Goal: Task Accomplishment & Management: Complete application form

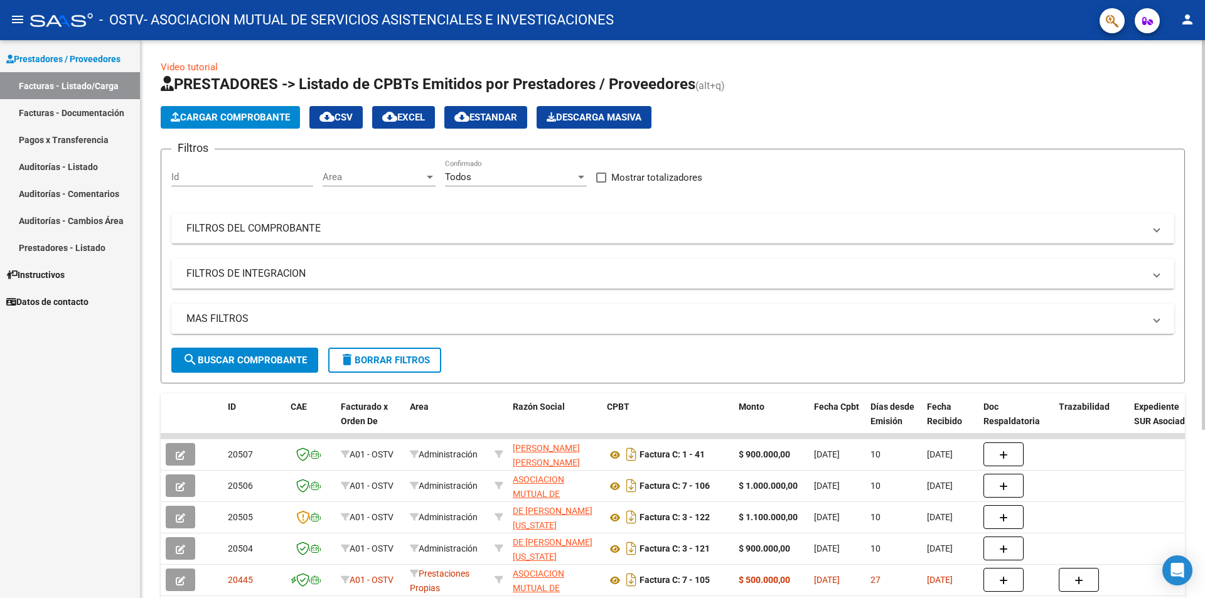
click at [237, 109] on button "Cargar Comprobante" at bounding box center [230, 117] width 139 height 23
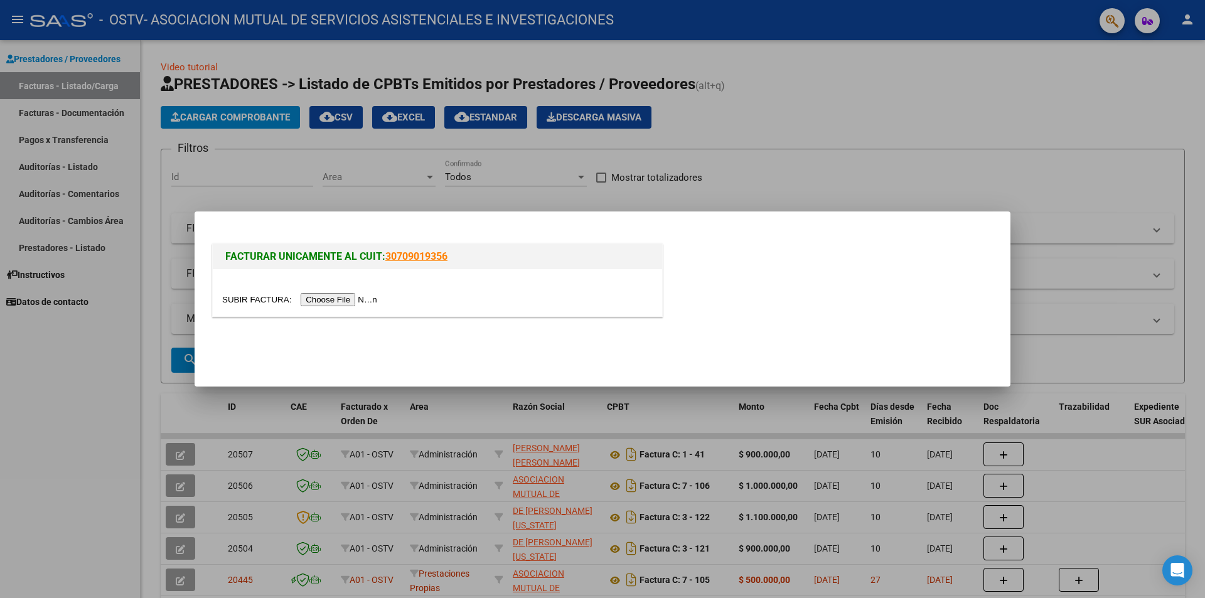
click at [367, 294] on input "file" at bounding box center [301, 299] width 159 height 13
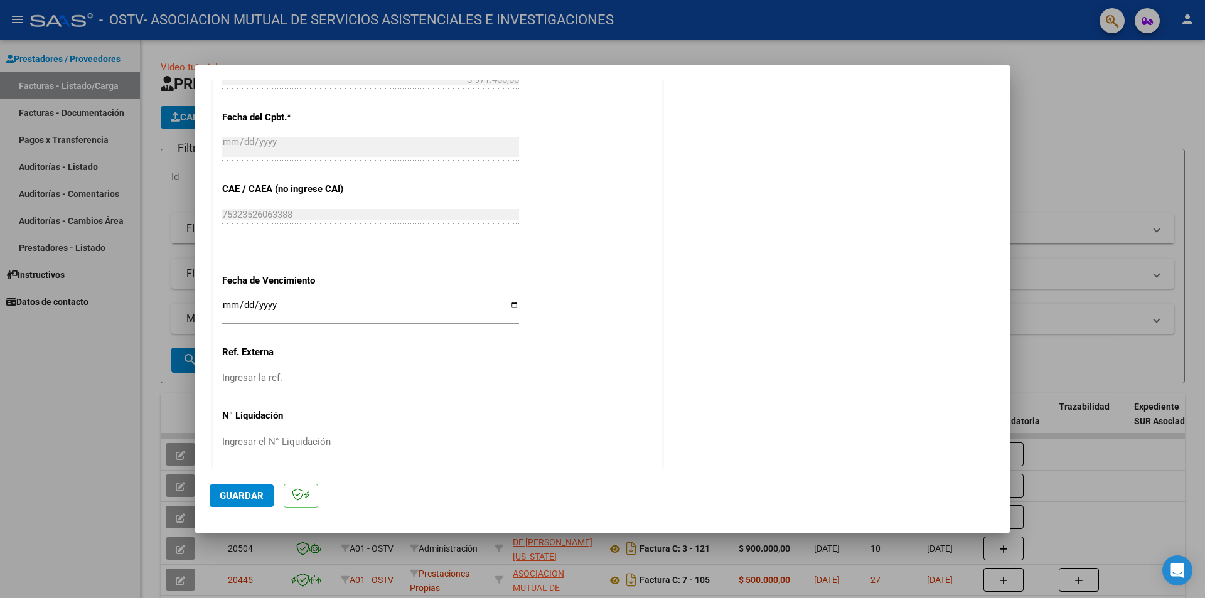
scroll to position [566, 0]
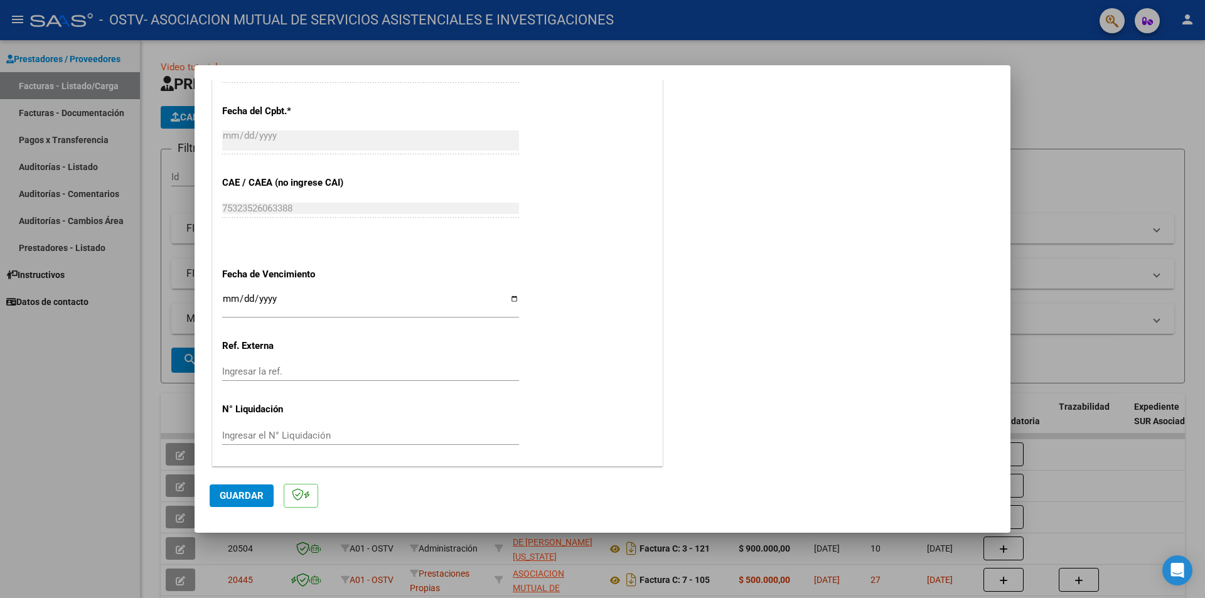
click at [226, 295] on input "Ingresar la fecha" at bounding box center [370, 304] width 297 height 20
type input "[DATE]"
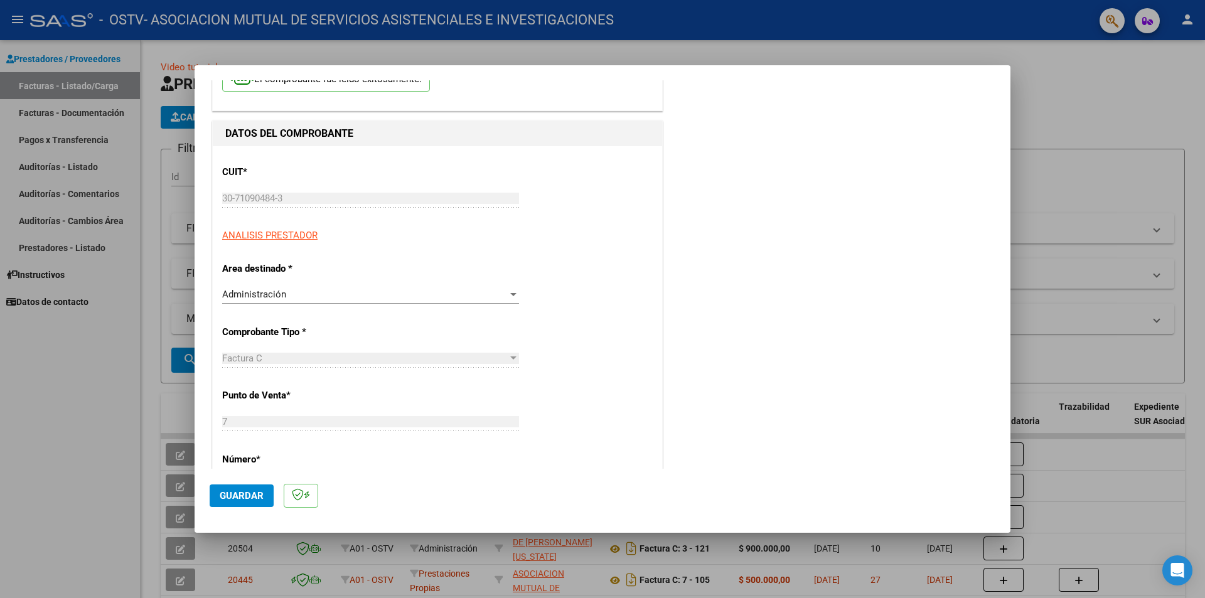
scroll to position [0, 0]
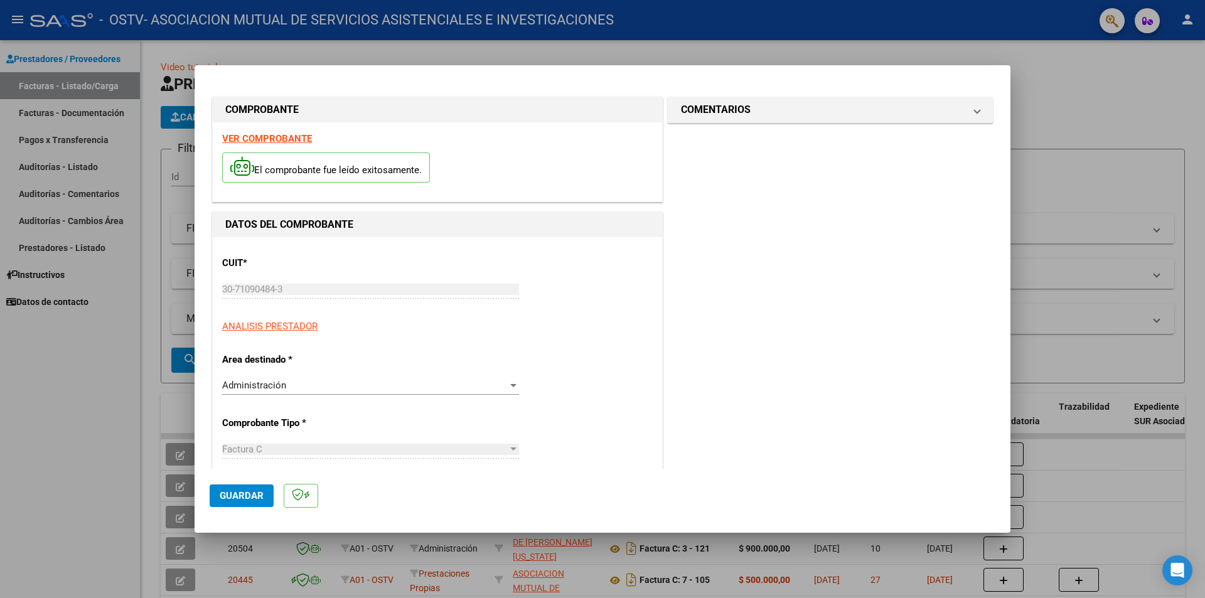
click at [270, 378] on div "Administración Seleccionar Area" at bounding box center [370, 385] width 297 height 19
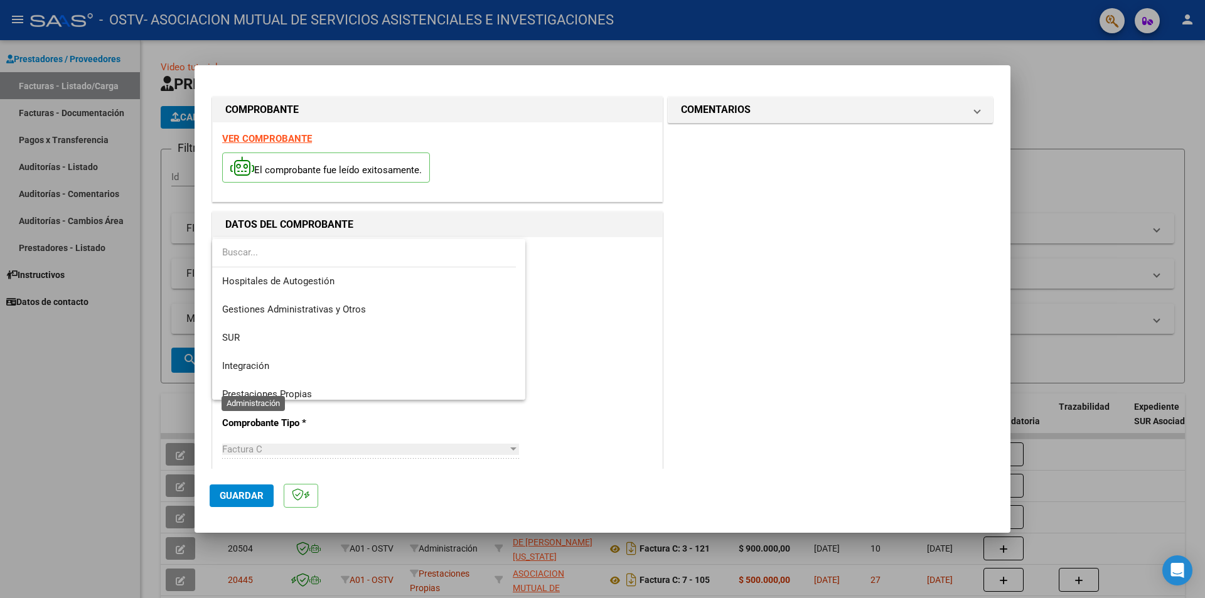
scroll to position [122, 0]
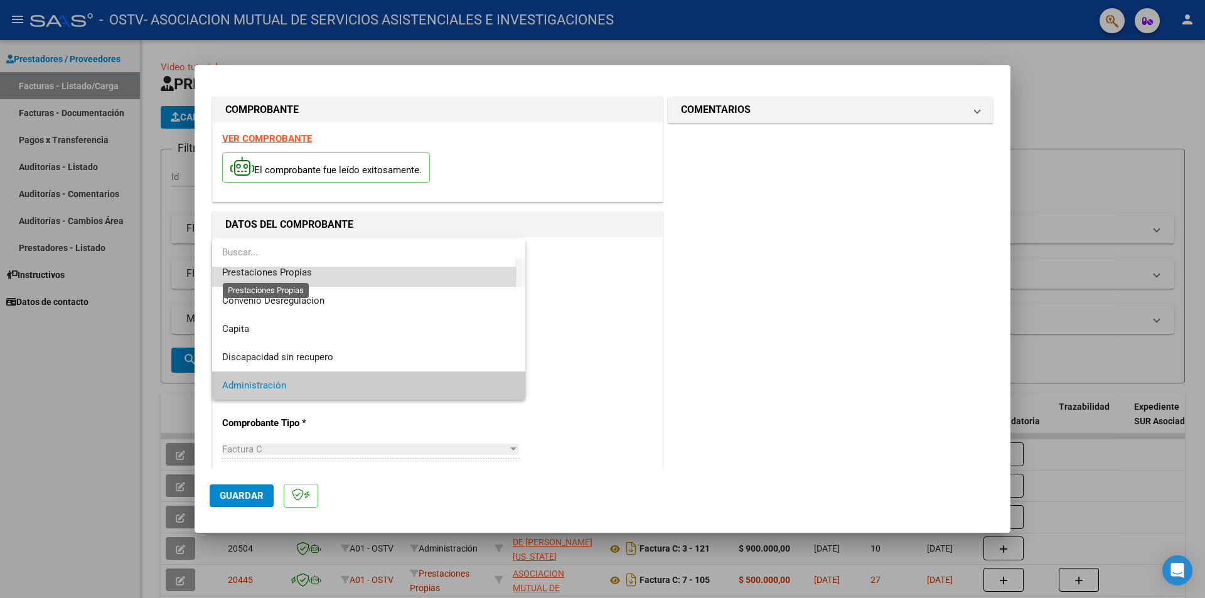
click at [250, 274] on span "Prestaciones Propias" at bounding box center [267, 272] width 90 height 11
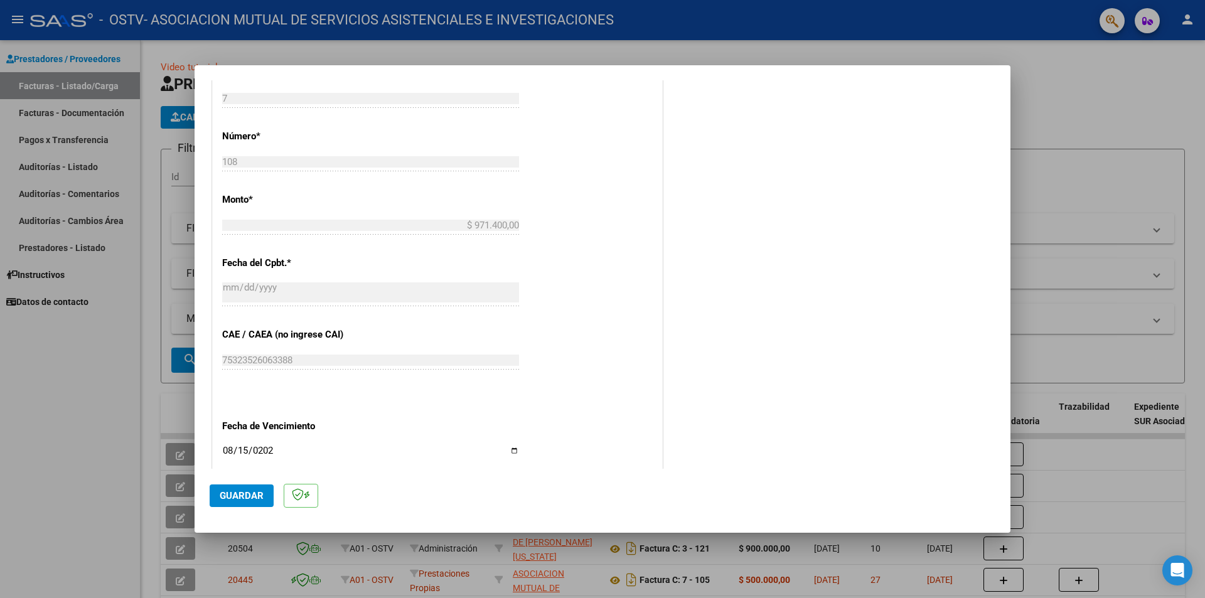
scroll to position [566, 0]
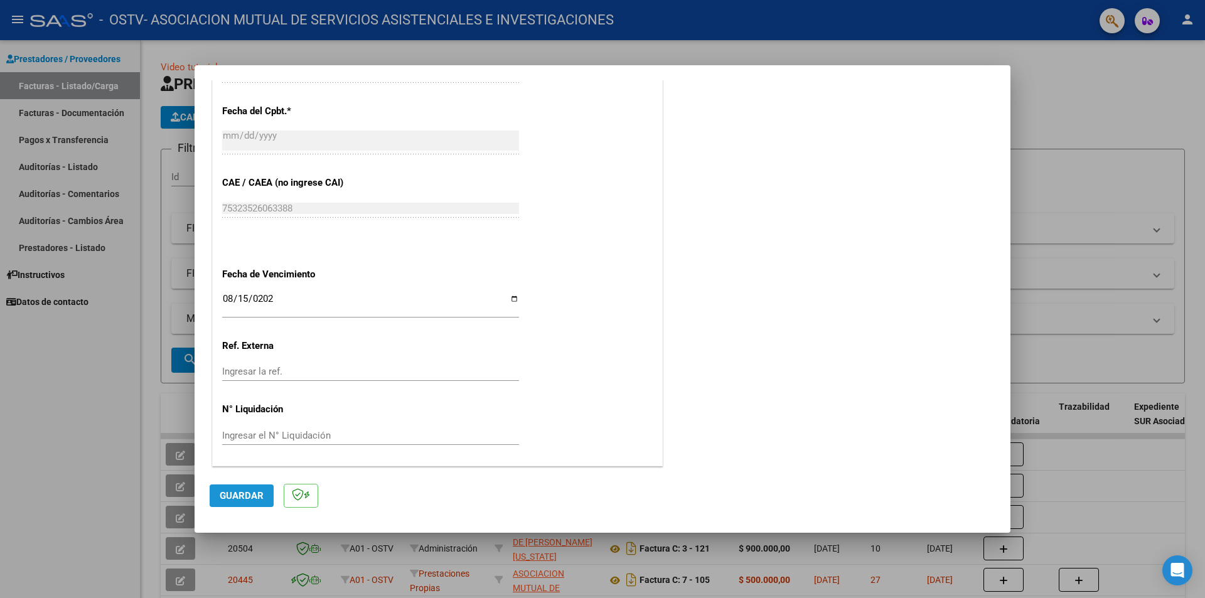
click at [239, 490] on button "Guardar" at bounding box center [242, 496] width 64 height 23
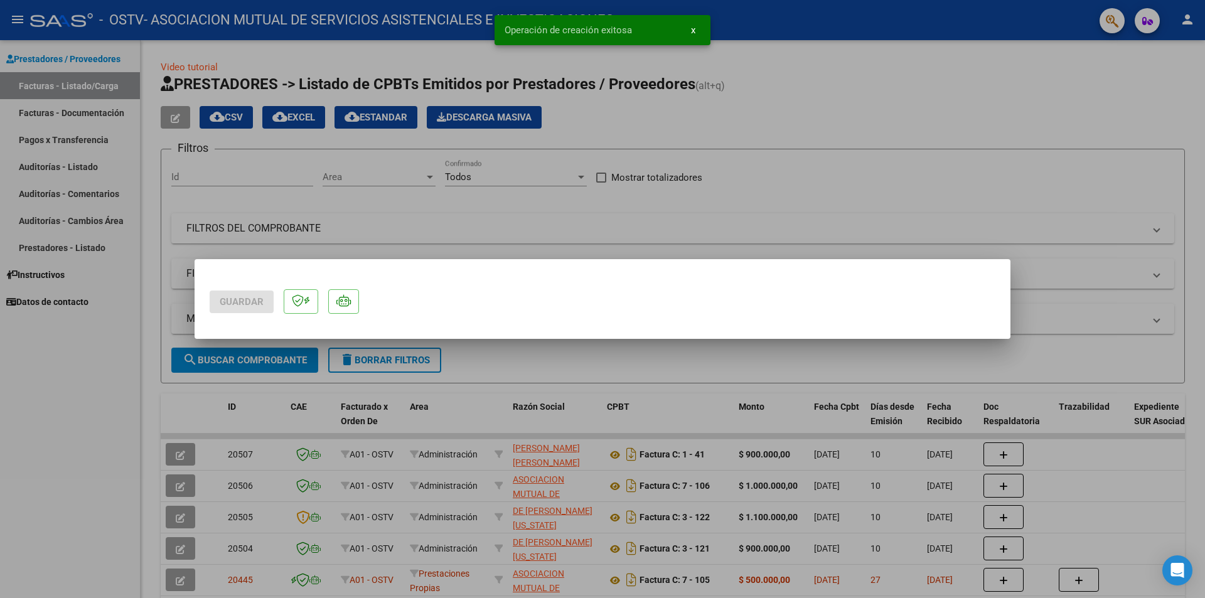
scroll to position [0, 0]
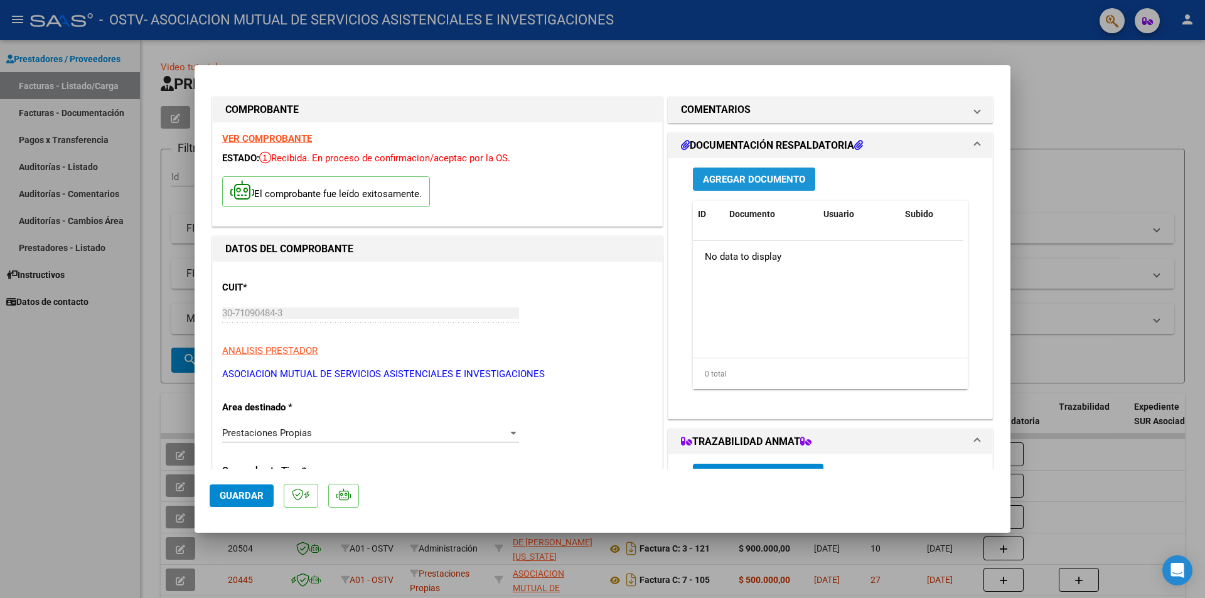
click at [725, 181] on span "Agregar Documento" at bounding box center [754, 179] width 102 height 11
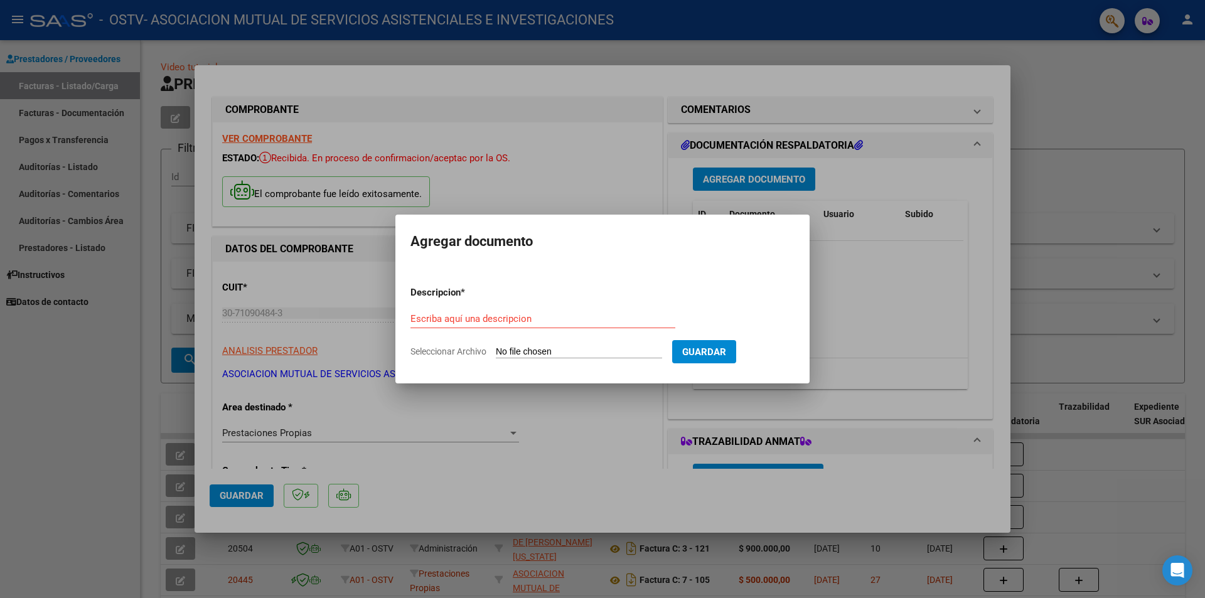
click at [621, 350] on input "Seleccionar Archivo" at bounding box center [579, 352] width 166 height 12
type input "C:\fakepath\clinico . Luchessoli.pdf"
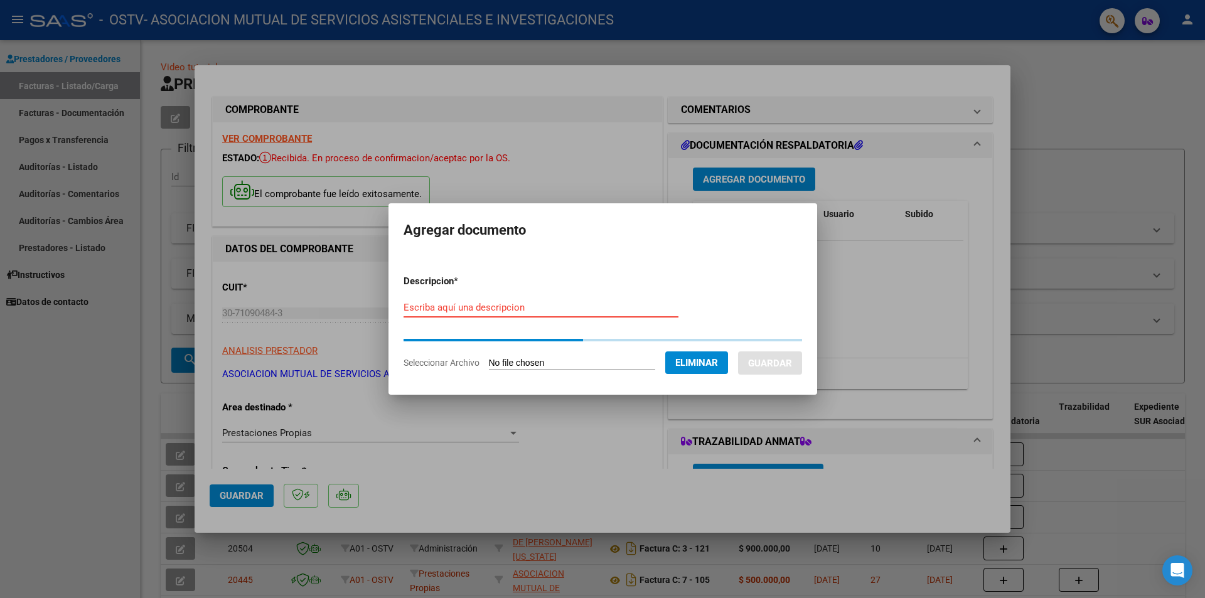
click at [458, 308] on input "Escriba aquí una descripcion" at bounding box center [541, 307] width 275 height 11
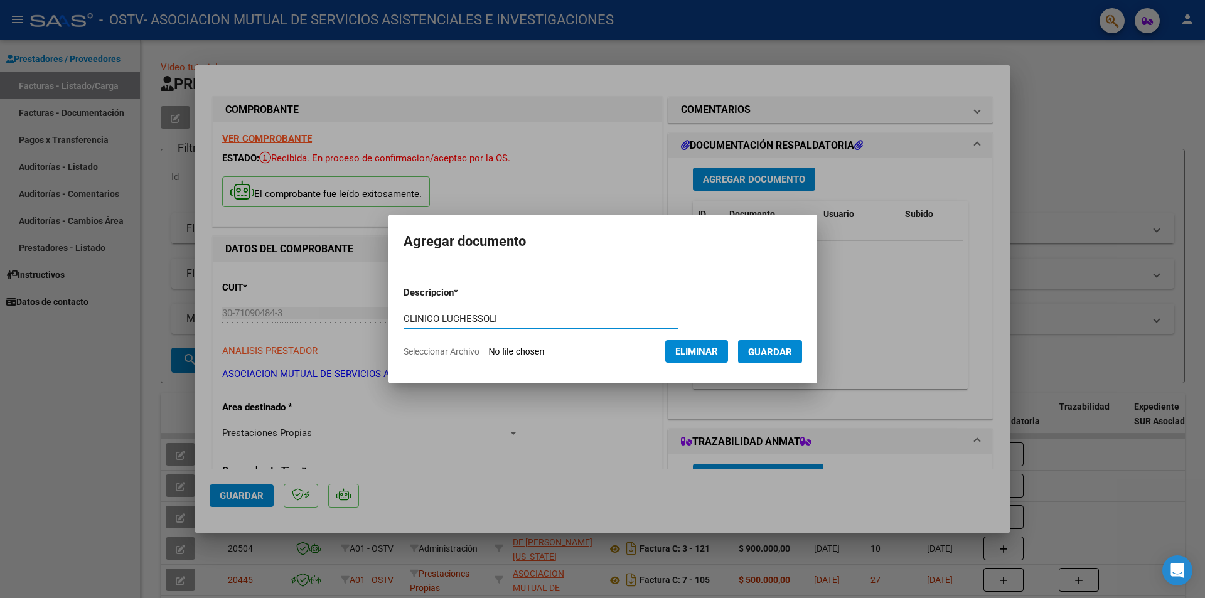
type input "CLINICO LUCHESSOLI"
click at [792, 352] on span "Guardar" at bounding box center [770, 351] width 44 height 11
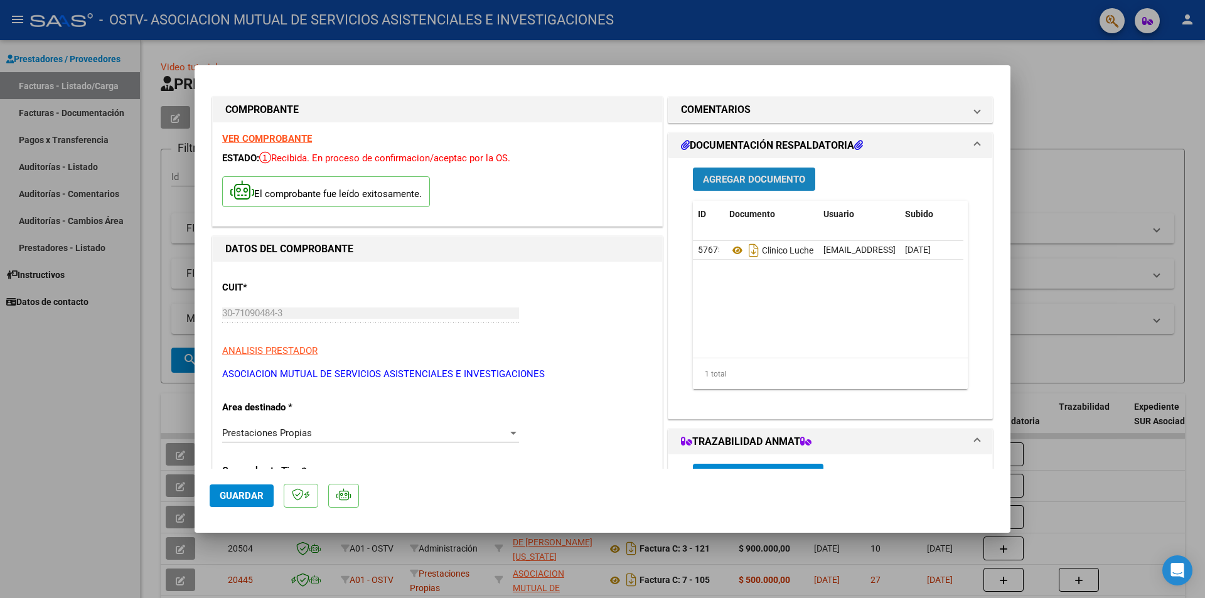
click at [752, 179] on span "Agregar Documento" at bounding box center [754, 179] width 102 height 11
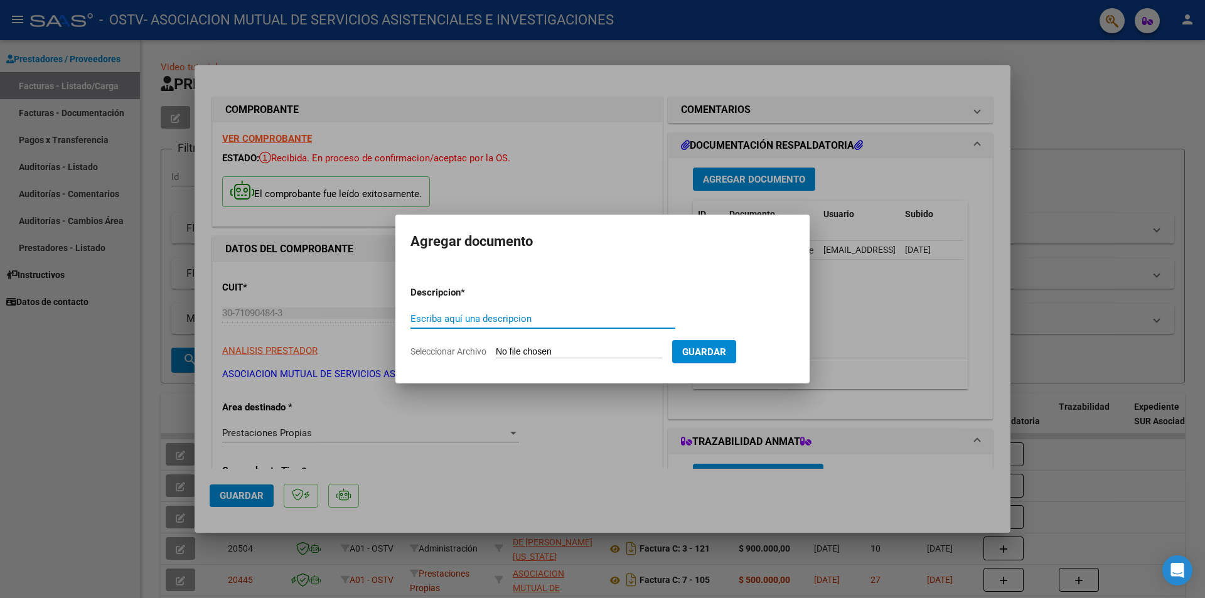
click at [579, 354] on input "Seleccionar Archivo" at bounding box center [579, 352] width 166 height 12
type input "C:\fakepath\dermatologia.pdf"
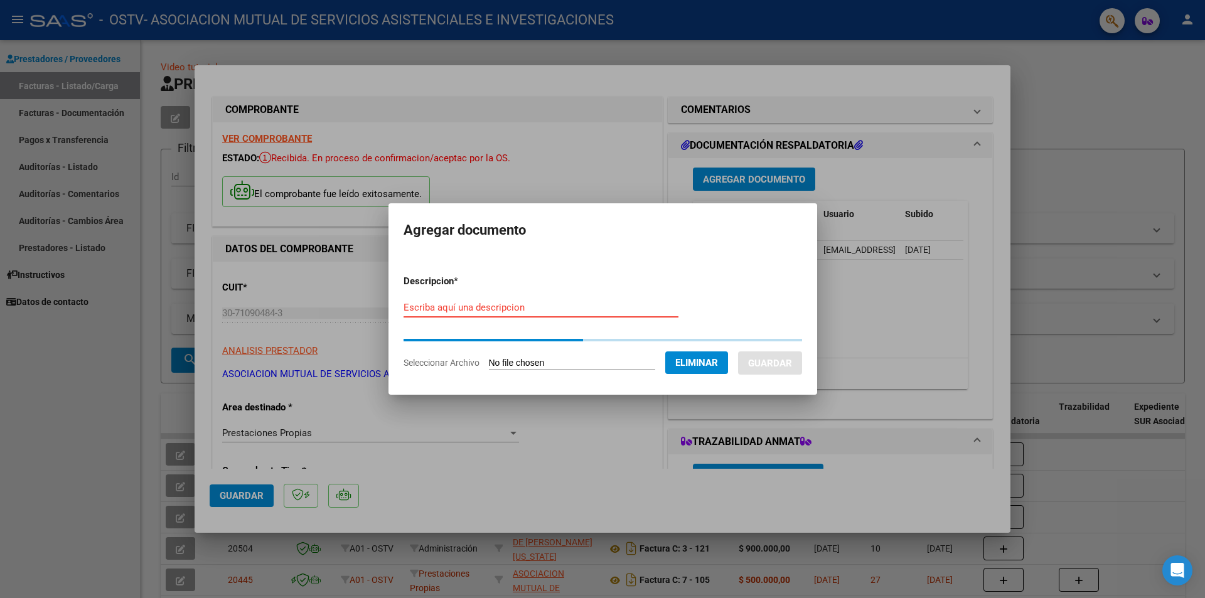
click at [565, 308] on input "Escriba aquí una descripcion" at bounding box center [541, 307] width 275 height 11
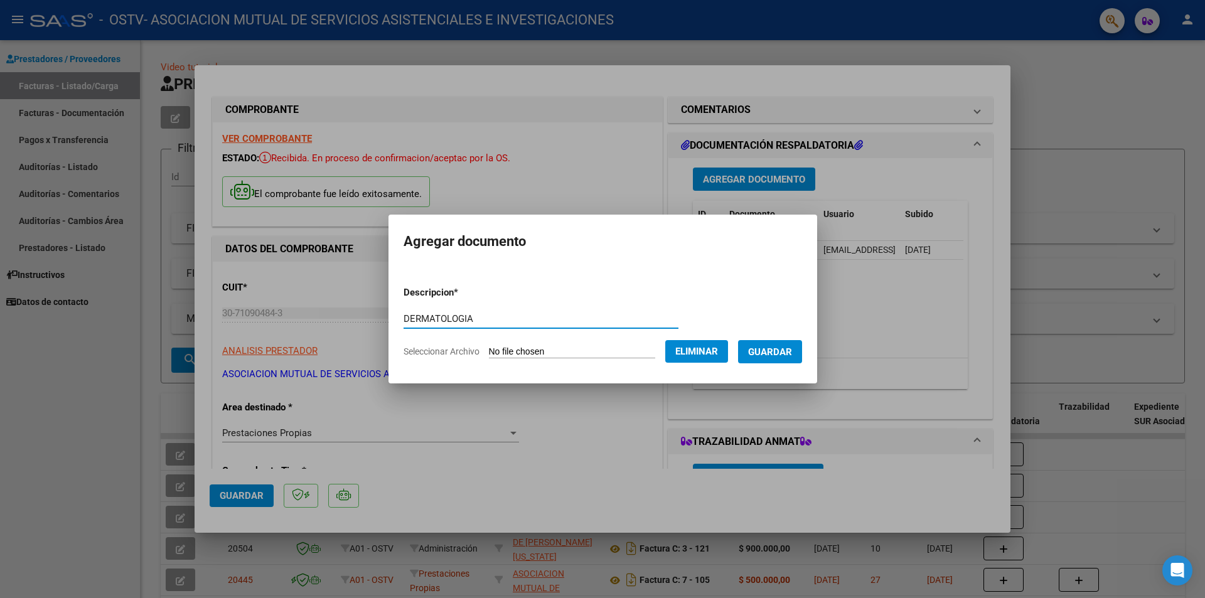
type input "DERMATOLOGIA"
click at [801, 358] on button "Guardar" at bounding box center [770, 351] width 64 height 23
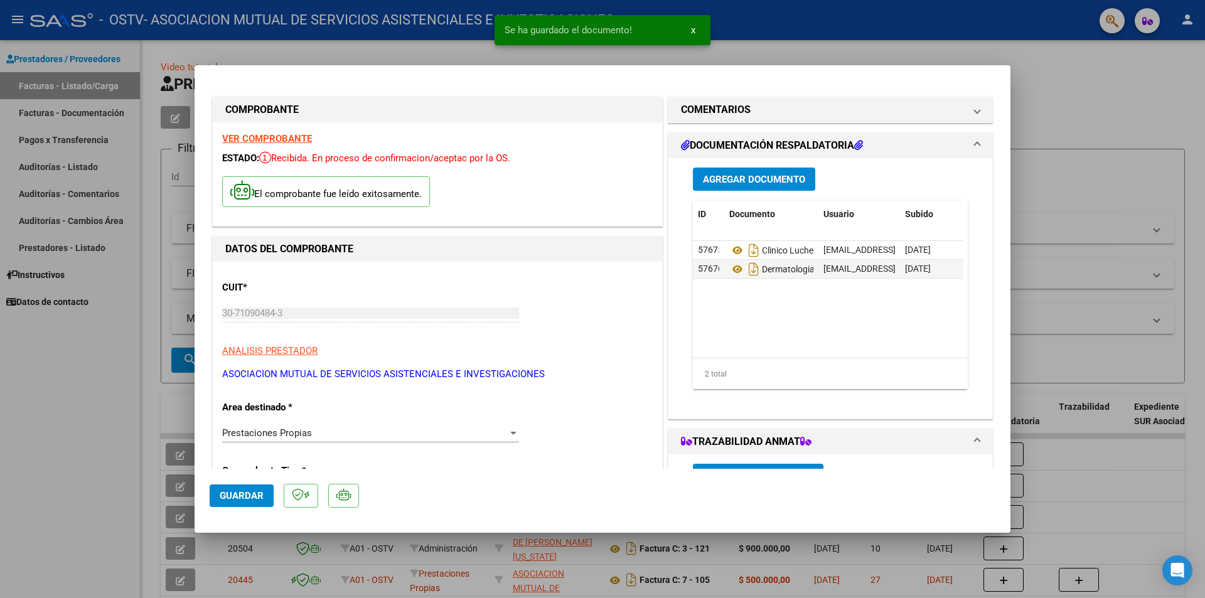
click at [769, 198] on div "Agregar Documento ID Documento Usuario Subido Acción 57675 Clinico Luchessoli […" at bounding box center [830, 283] width 294 height 250
click at [764, 180] on span "Agregar Documento" at bounding box center [754, 179] width 102 height 11
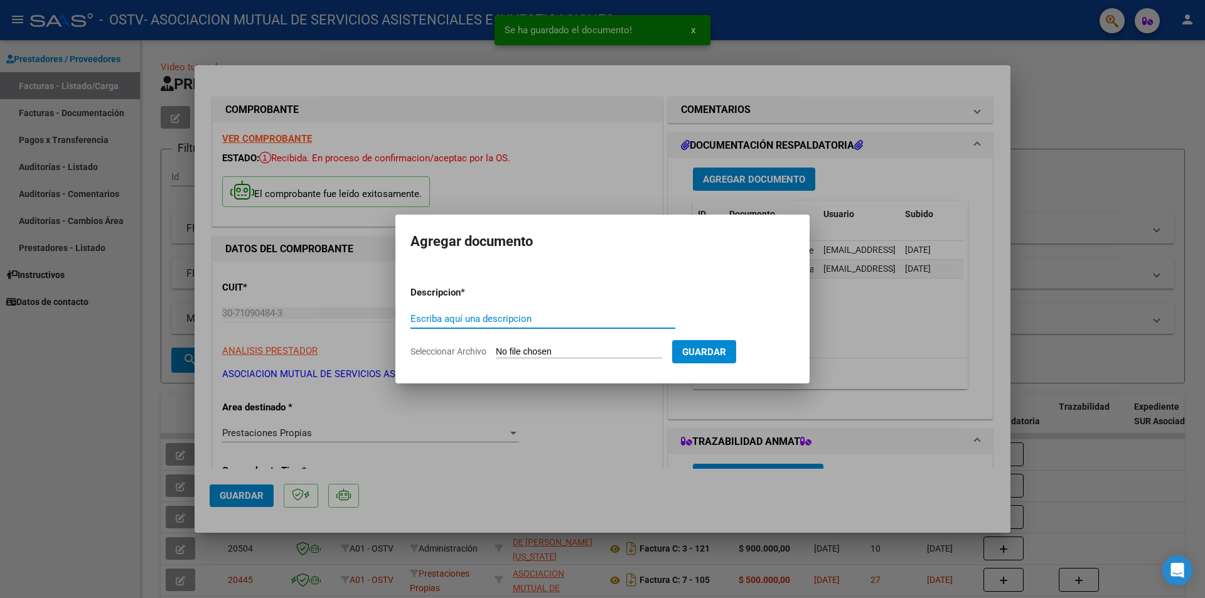
click at [581, 344] on form "Descripcion * Escriba aquí una descripcion Seleccionar Archivo Guardar" at bounding box center [602, 322] width 384 height 92
click at [584, 352] on input "Seleccionar Archivo" at bounding box center [579, 352] width 166 height 12
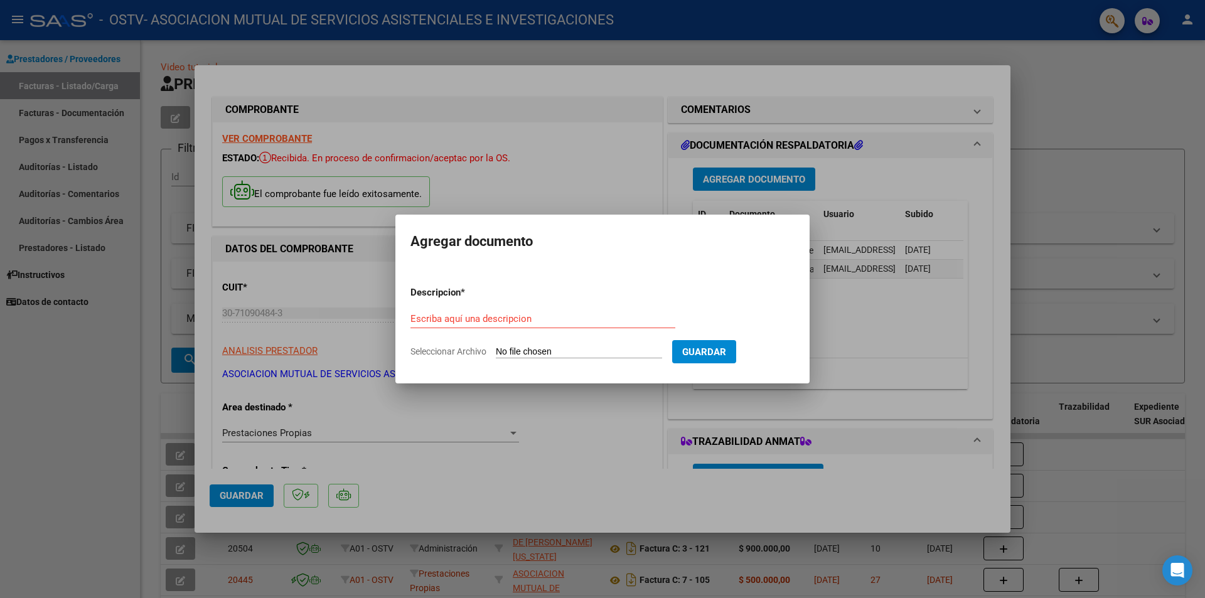
type input "C:\fakepath\diabetologia.pdf"
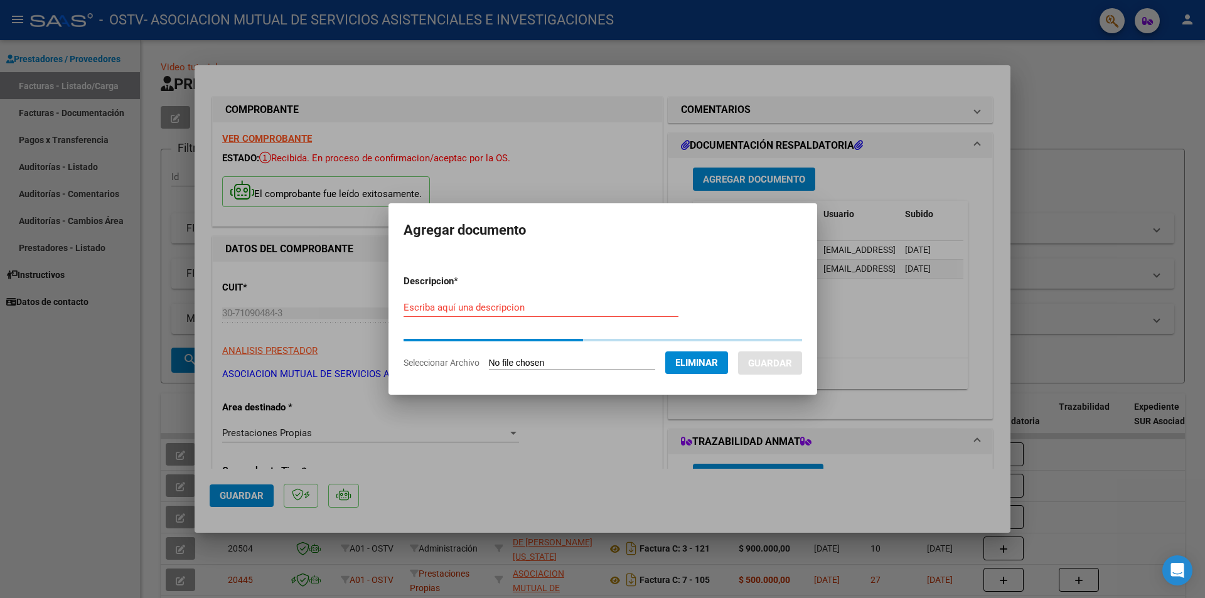
click at [449, 307] on input "Escriba aquí una descripcion" at bounding box center [541, 307] width 275 height 11
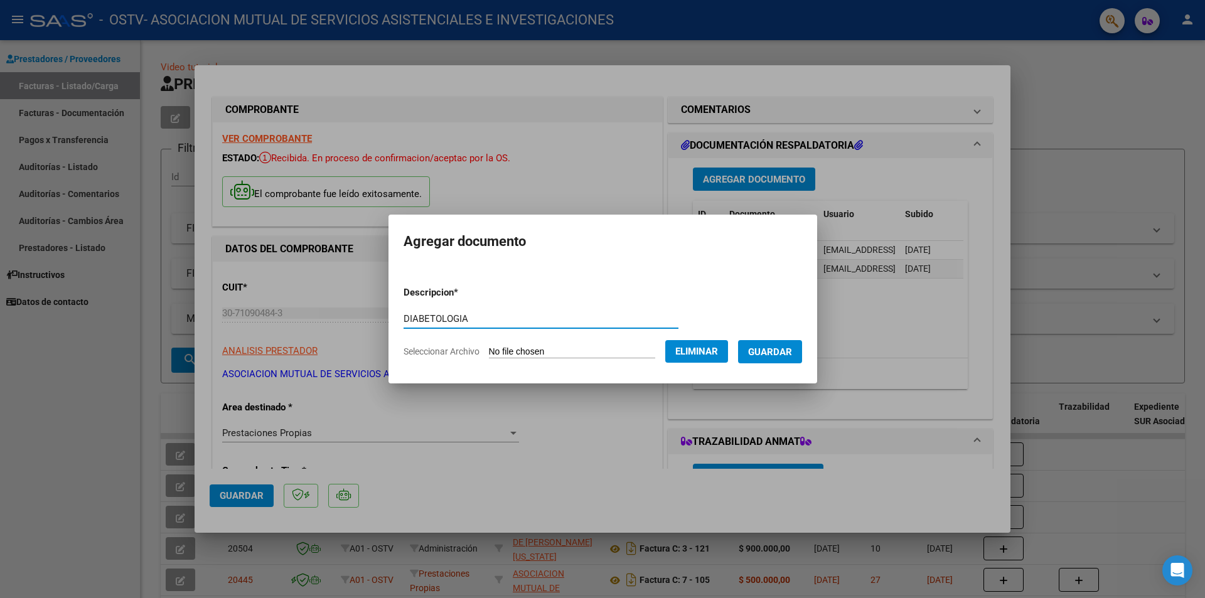
type input "DIABETOLOGIA"
click at [790, 350] on span "Guardar" at bounding box center [770, 351] width 44 height 11
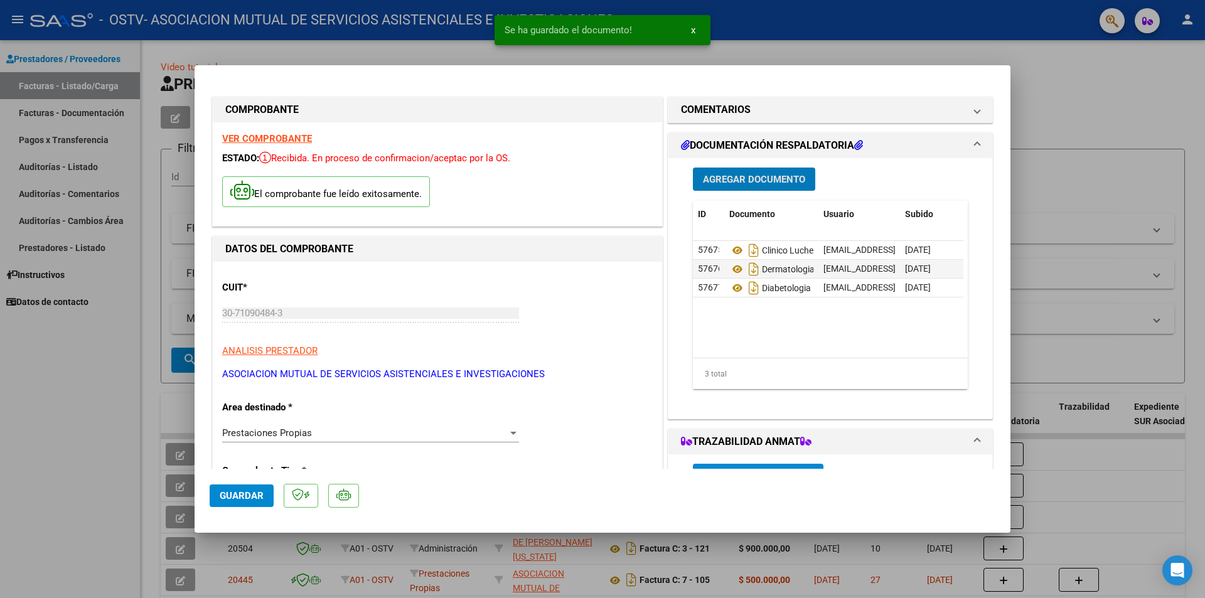
click at [774, 179] on span "Agregar Documento" at bounding box center [754, 179] width 102 height 11
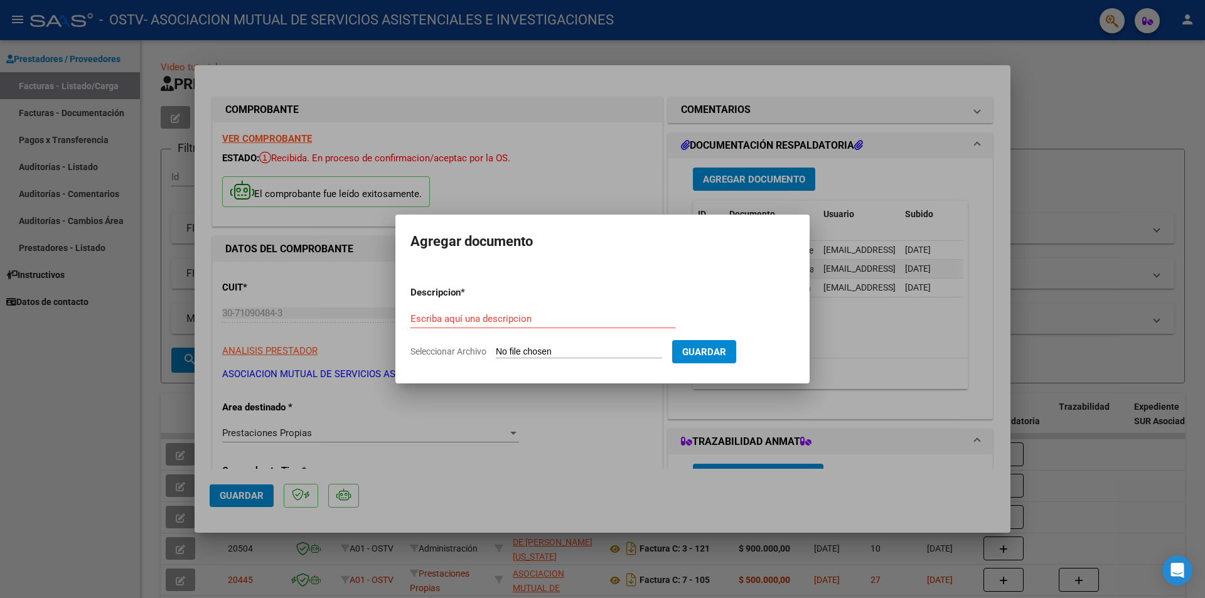
click at [556, 353] on input "Seleccionar Archivo" at bounding box center [579, 352] width 166 height 12
type input "C:\fakepath\ecografia.pdf"
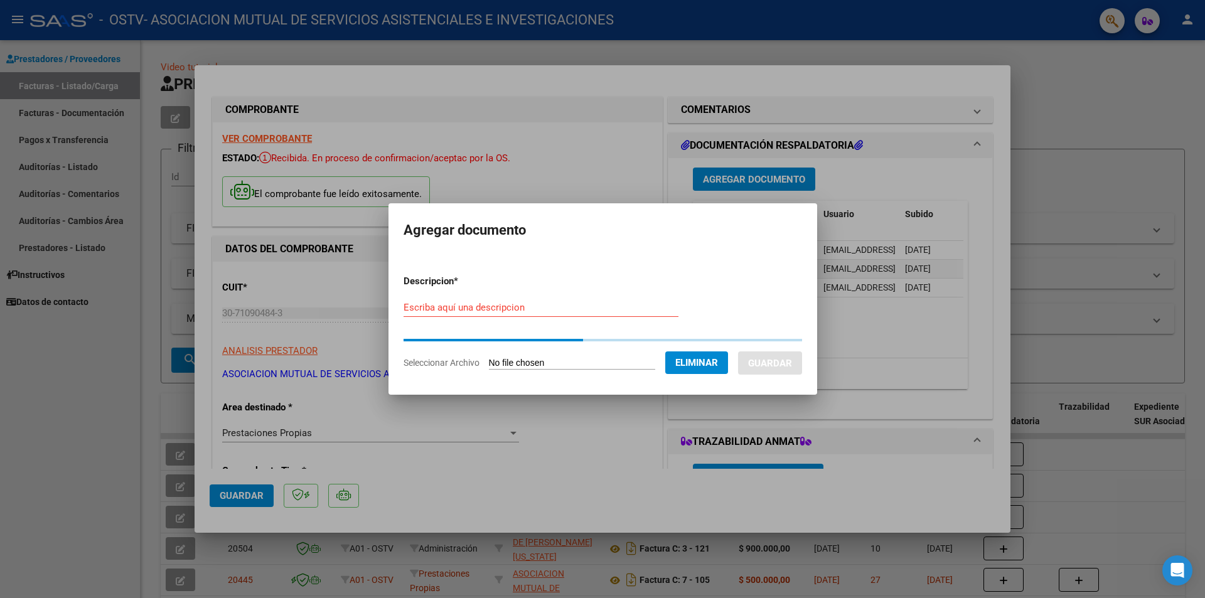
click at [505, 302] on div "Escriba aquí una descripcion" at bounding box center [541, 307] width 275 height 19
click at [505, 312] on input "Escriba aquí una descripcion" at bounding box center [541, 307] width 275 height 11
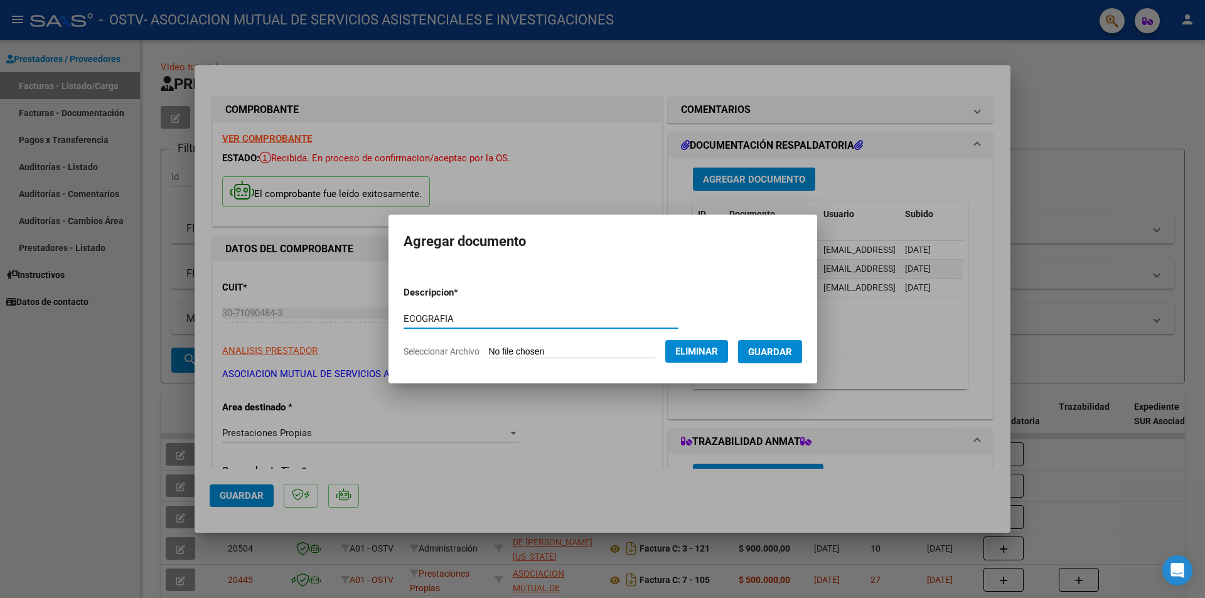
type input "ECOGRAFIA"
click at [779, 350] on span "Guardar" at bounding box center [770, 351] width 44 height 11
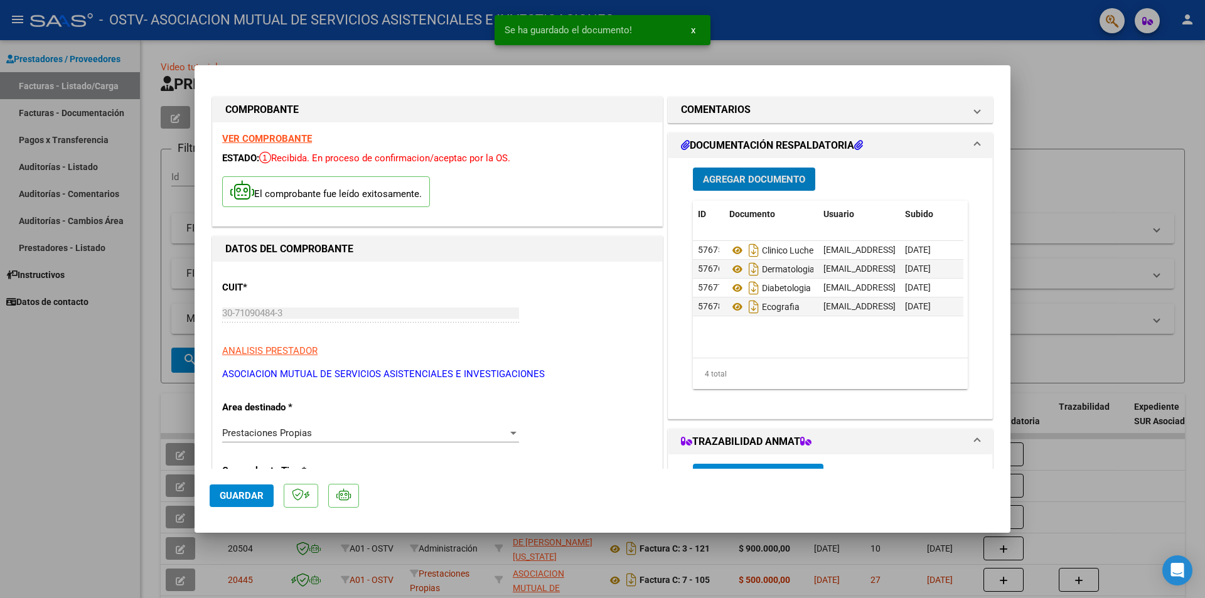
click at [751, 168] on button "Agregar Documento" at bounding box center [754, 179] width 122 height 23
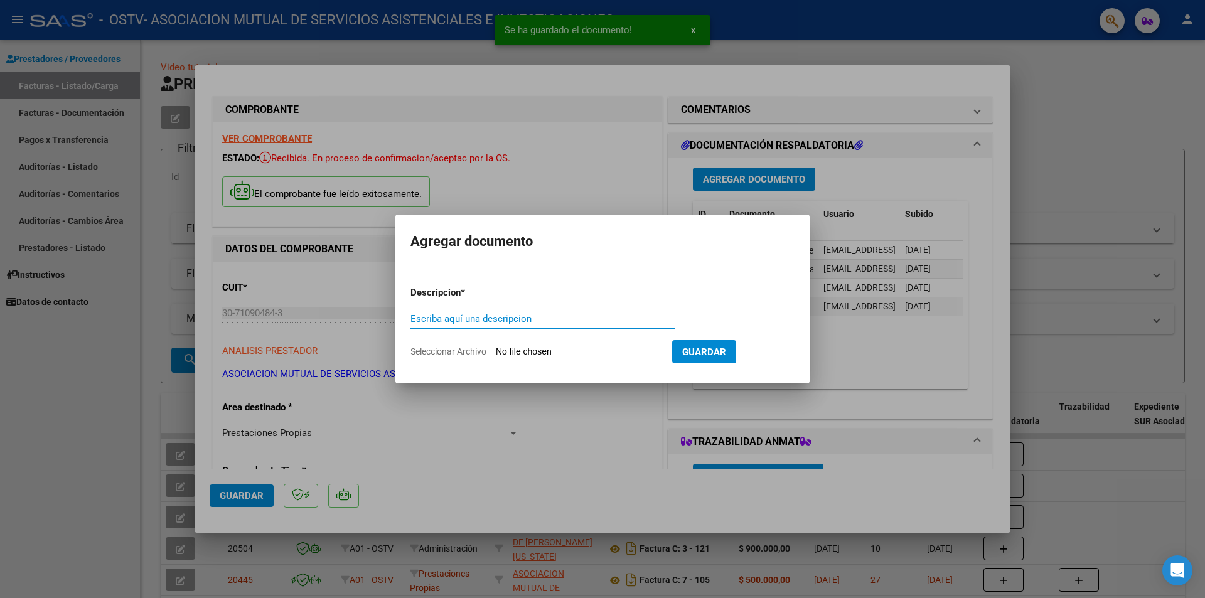
click at [525, 355] on input "Seleccionar Archivo" at bounding box center [579, 352] width 166 height 12
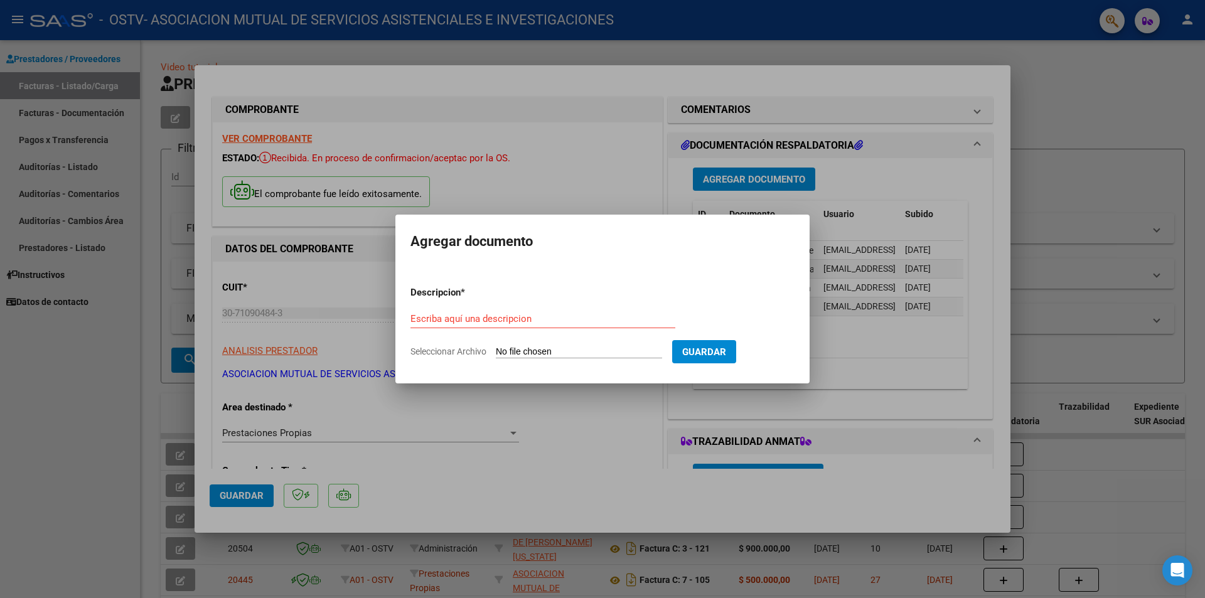
type input "C:\fakepath\endocrinologia.pdf"
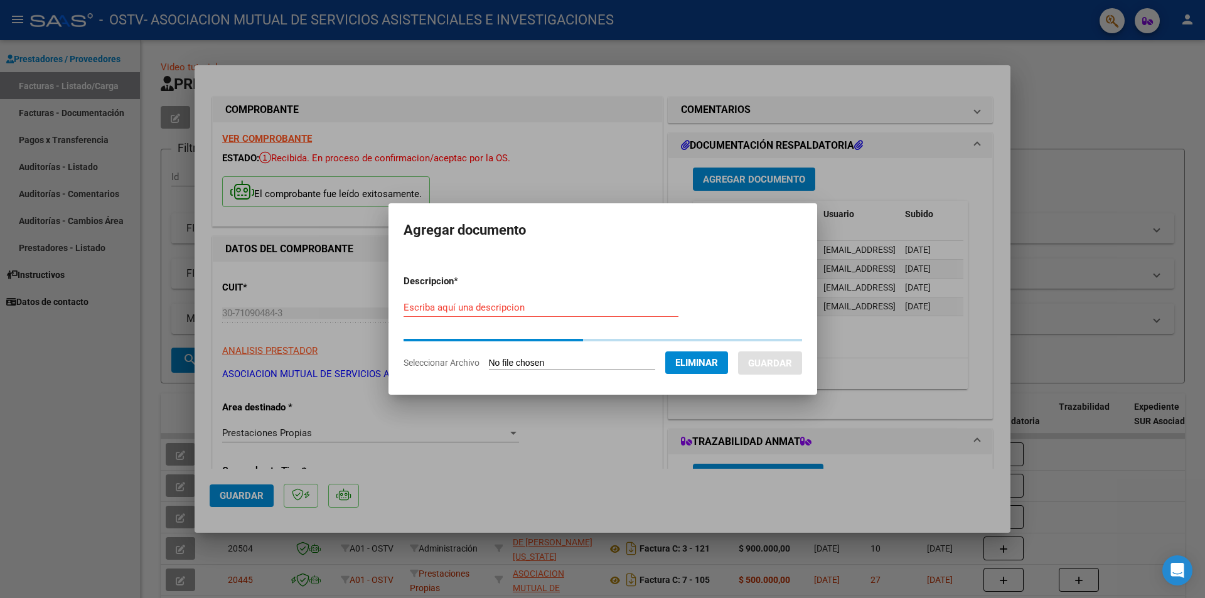
click at [460, 310] on input "Escriba aquí una descripcion" at bounding box center [541, 307] width 275 height 11
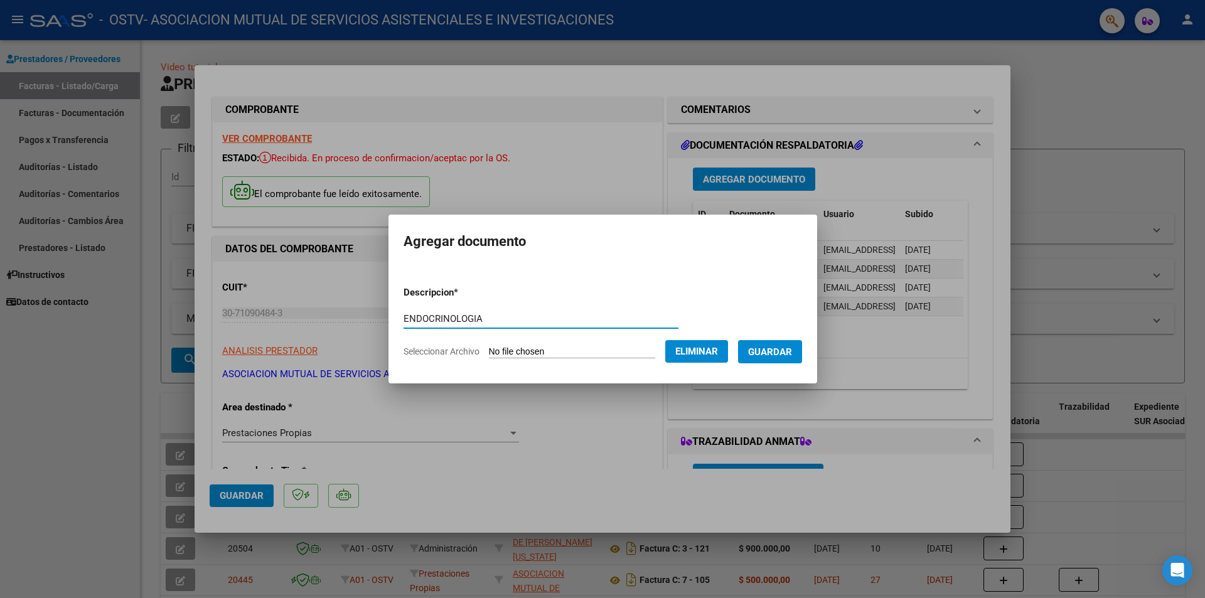
type input "ENDOCRINOLOGIA"
click at [790, 348] on span "Guardar" at bounding box center [770, 351] width 44 height 11
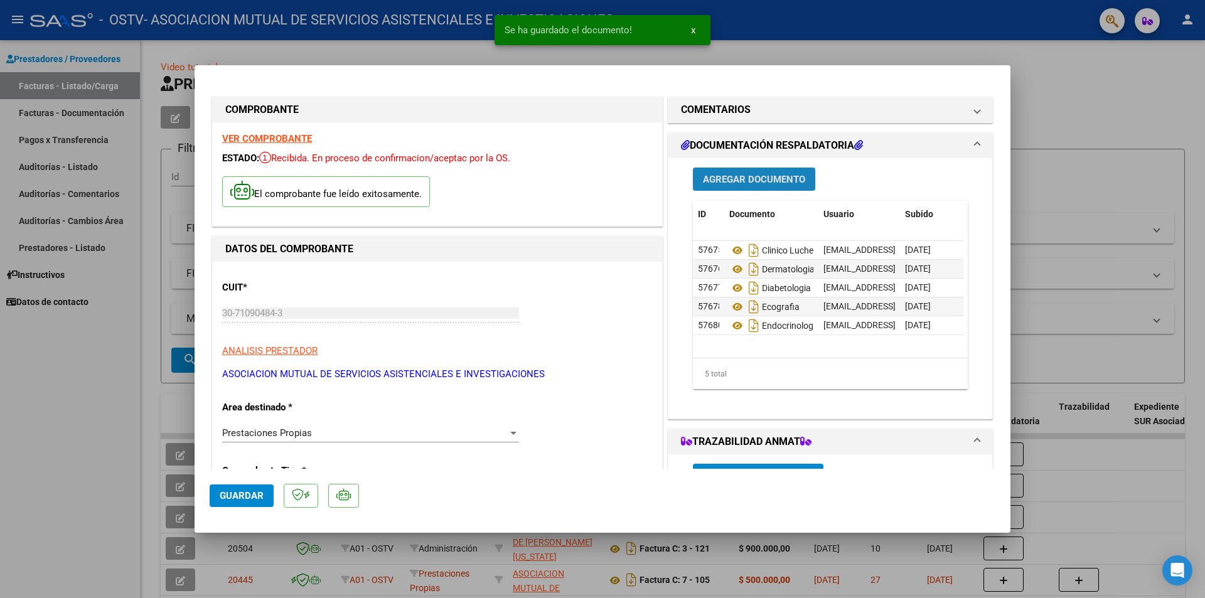
click at [740, 180] on span "Agregar Documento" at bounding box center [754, 179] width 102 height 11
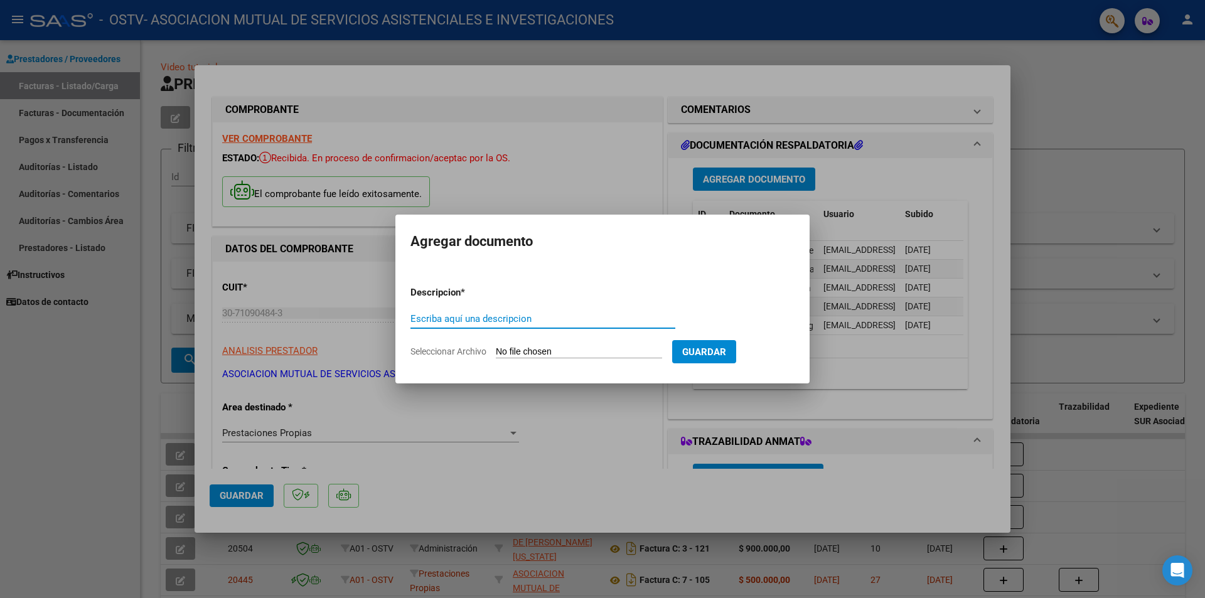
click at [641, 357] on input "Seleccionar Archivo" at bounding box center [579, 352] width 166 height 12
type input "C:\fakepath\cardiologia.pdf"
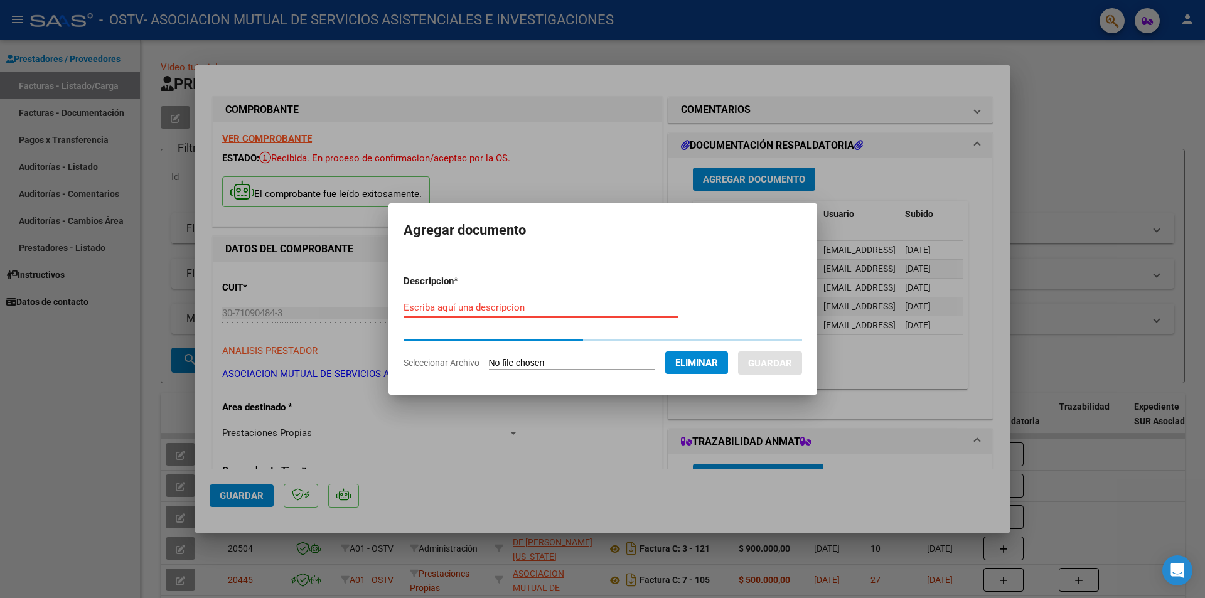
click at [426, 303] on input "Escriba aquí una descripcion" at bounding box center [541, 307] width 275 height 11
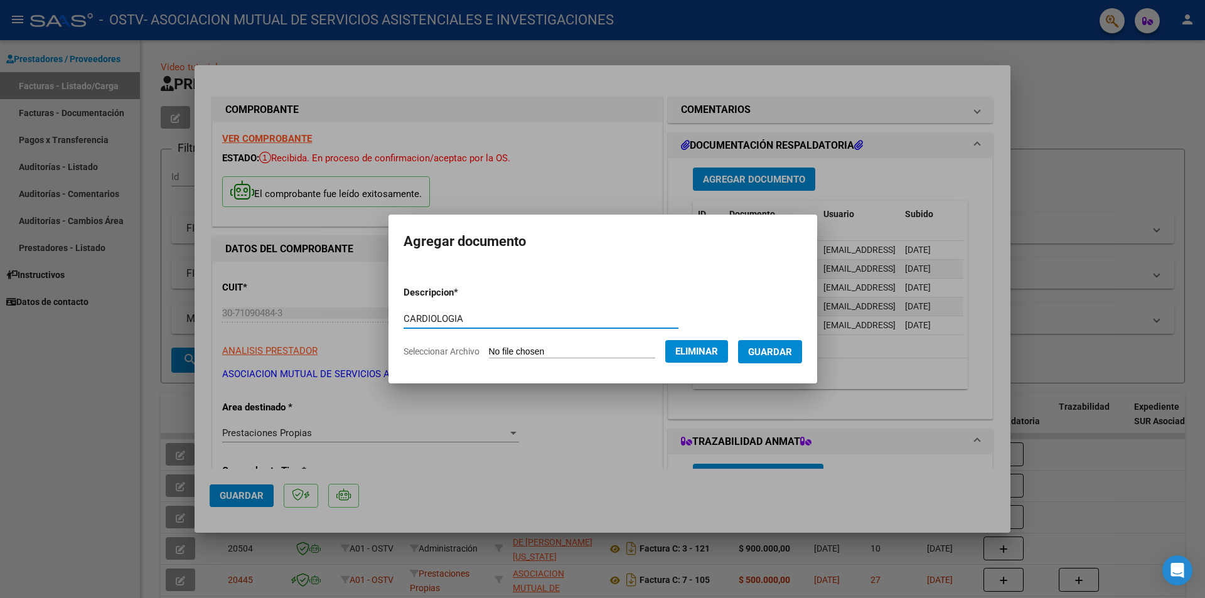
type input "CARDIOLOGIA"
click at [788, 349] on span "Guardar" at bounding box center [770, 351] width 44 height 11
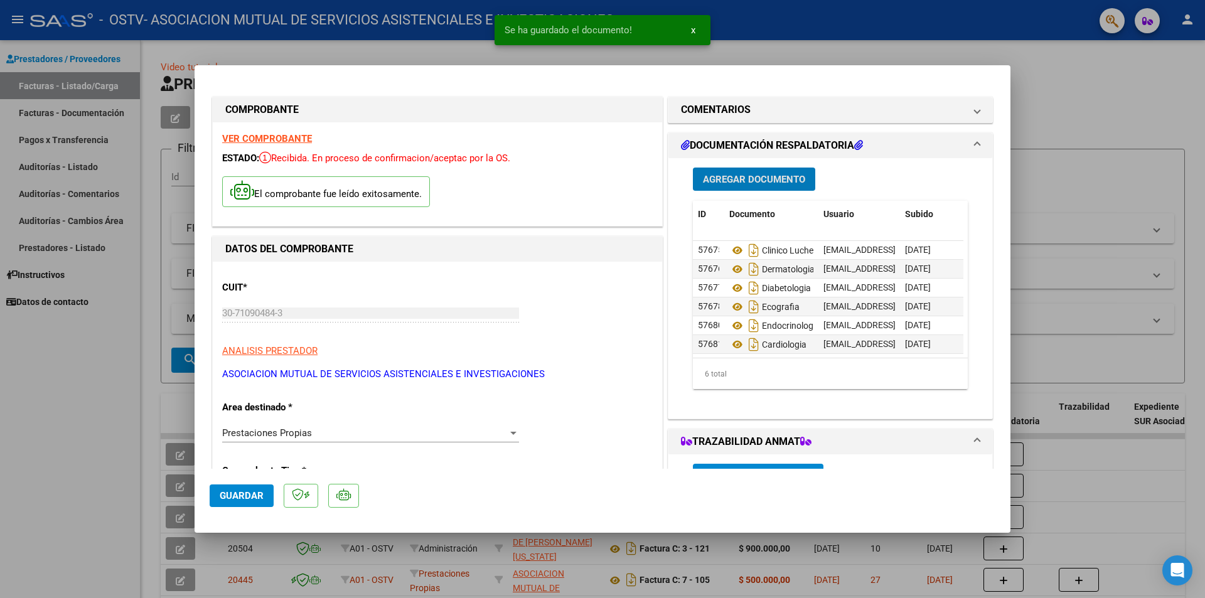
click at [734, 175] on span "Agregar Documento" at bounding box center [754, 179] width 102 height 11
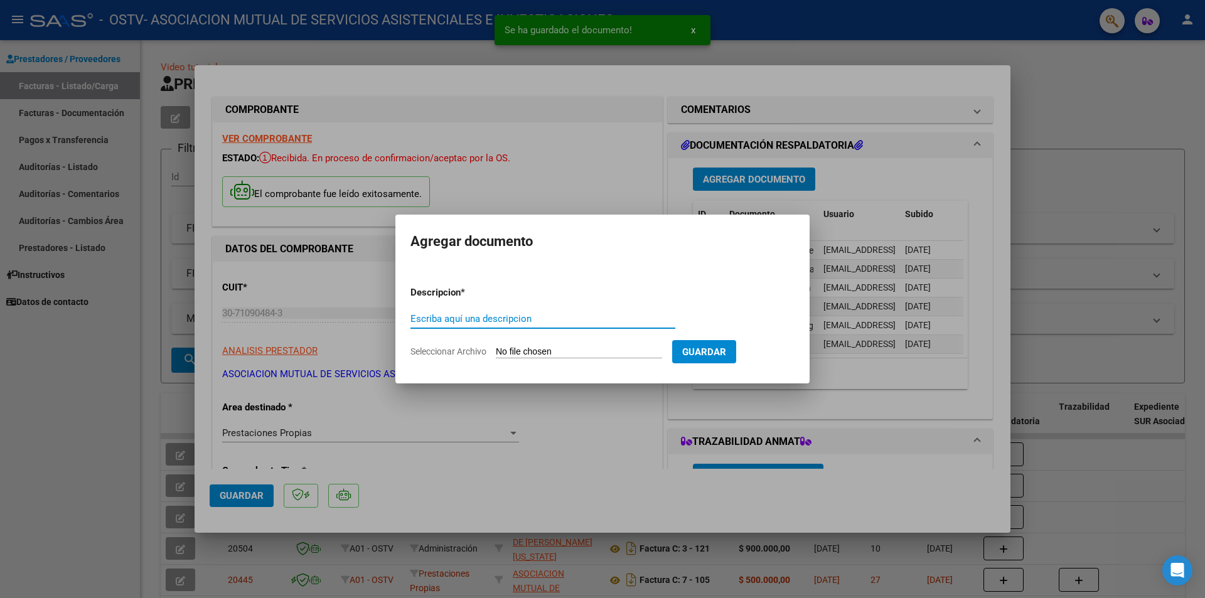
click at [544, 358] on input "Seleccionar Archivo" at bounding box center [579, 352] width 166 height 12
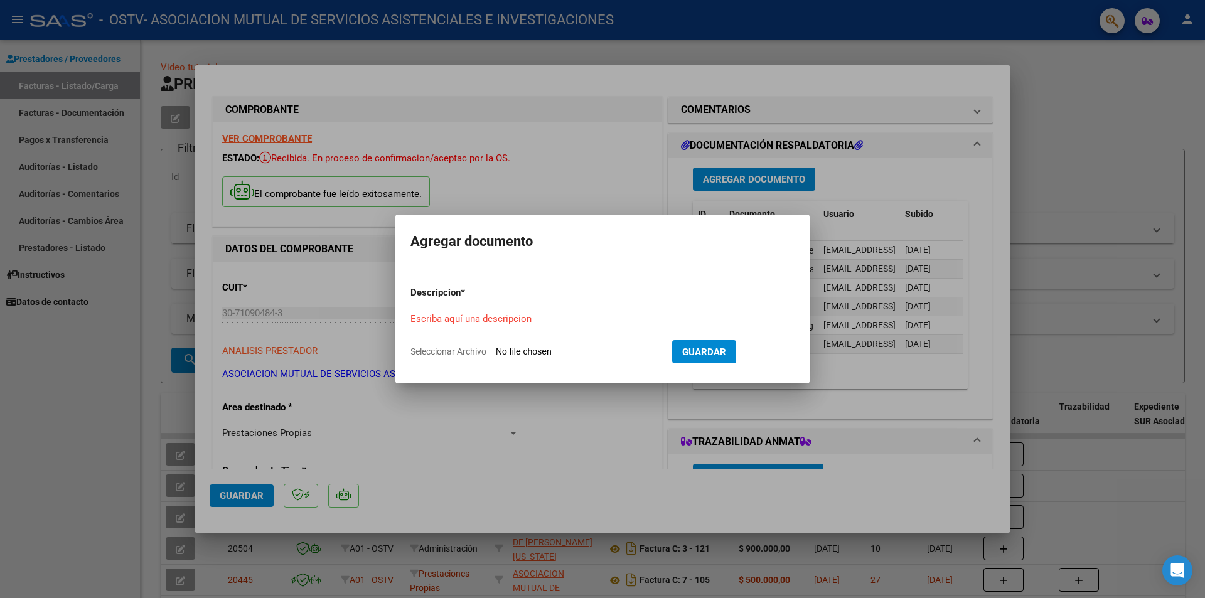
type input "C:\fakepath\clinica medica [PERSON_NAME].pdf"
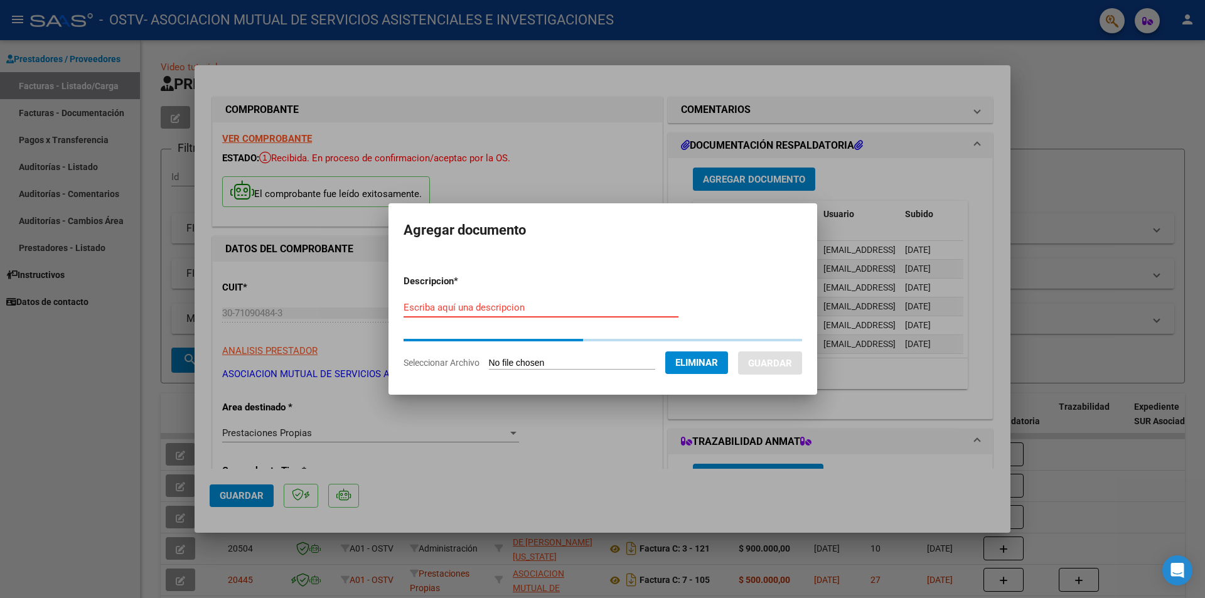
click at [511, 311] on input "Escriba aquí una descripcion" at bounding box center [541, 307] width 275 height 11
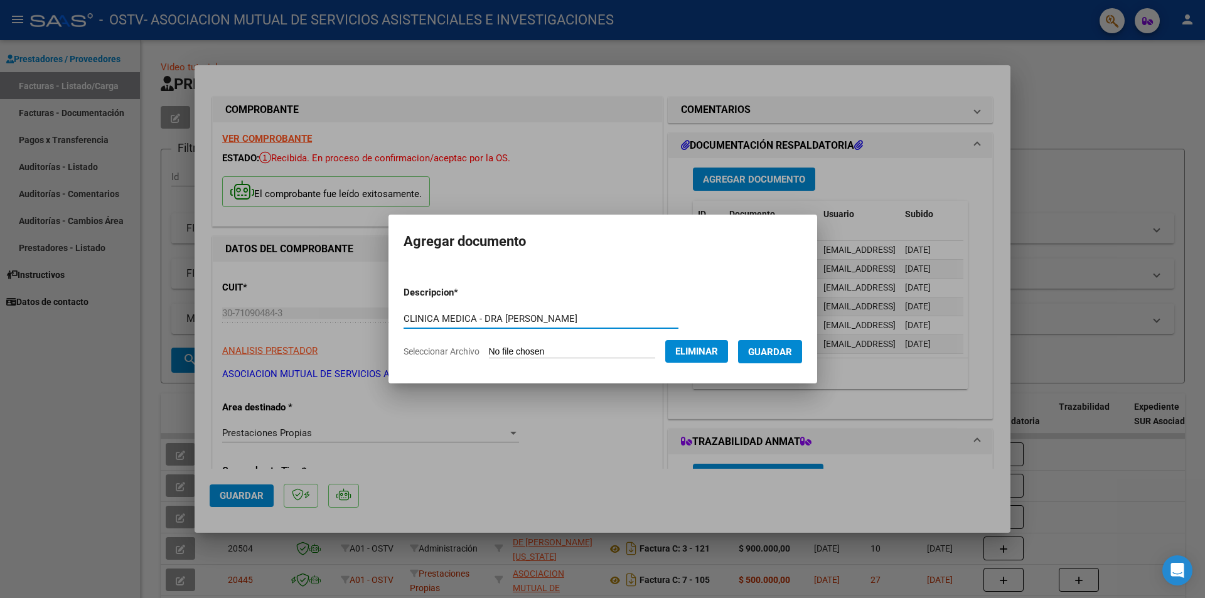
type input "CLINICA MEDICA - DRA [PERSON_NAME]"
click at [777, 336] on form "Descripcion * CLINICA MEDICA - DRA [PERSON_NAME] Escriba aquí una descripcion S…" at bounding box center [603, 322] width 399 height 92
click at [786, 354] on span "Guardar" at bounding box center [770, 351] width 44 height 11
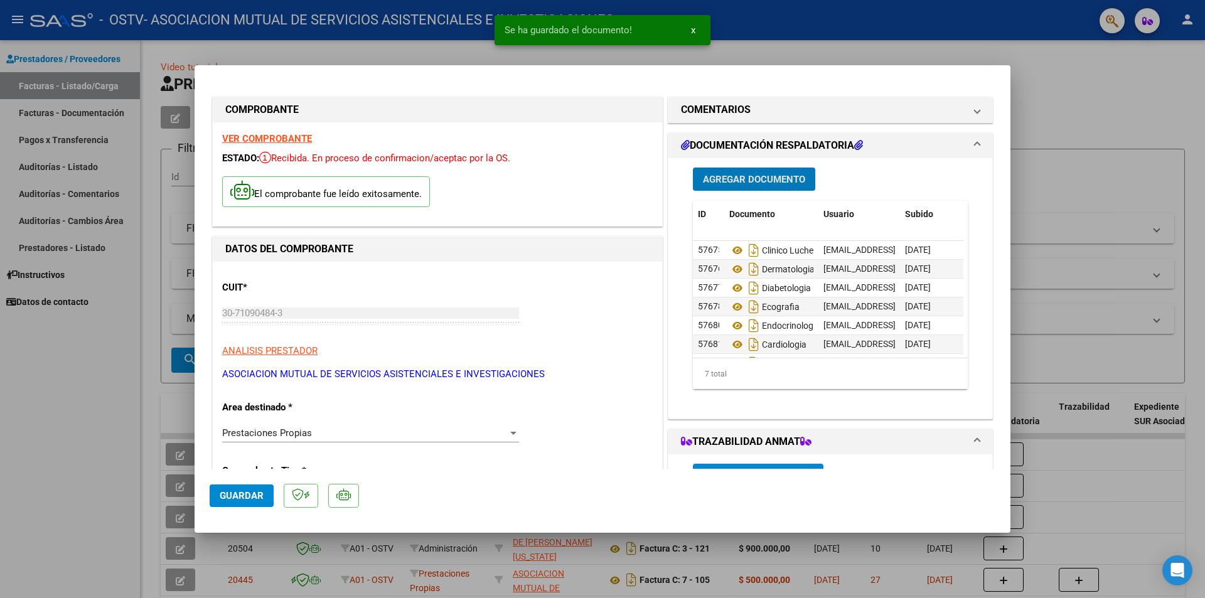
click at [749, 183] on span "Agregar Documento" at bounding box center [754, 179] width 102 height 11
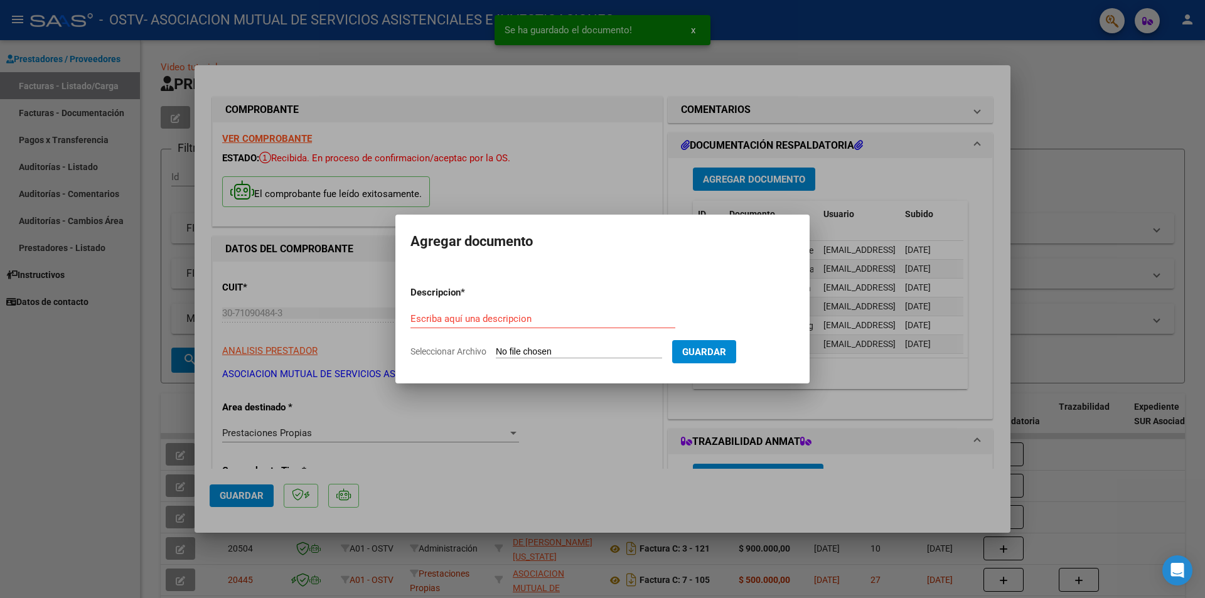
click at [565, 350] on input "Seleccionar Archivo" at bounding box center [579, 352] width 166 height 12
type input "C:\fakepath\flebologia.pdf"
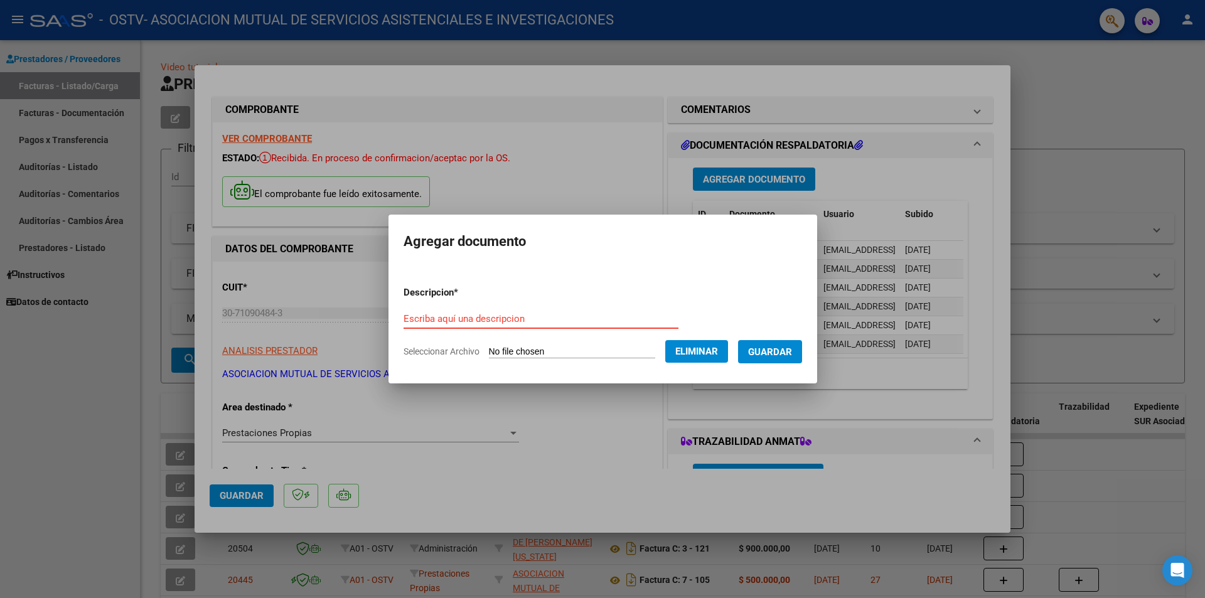
drag, startPoint x: 510, startPoint y: 315, endPoint x: 520, endPoint y: 336, distance: 23.6
click at [520, 336] on div "Escriba aquí una descripcion" at bounding box center [541, 324] width 275 height 31
type input "FLEBOLOGIA"
drag, startPoint x: 805, startPoint y: 349, endPoint x: 795, endPoint y: 367, distance: 20.2
click at [792, 351] on span "Guardar" at bounding box center [770, 351] width 44 height 11
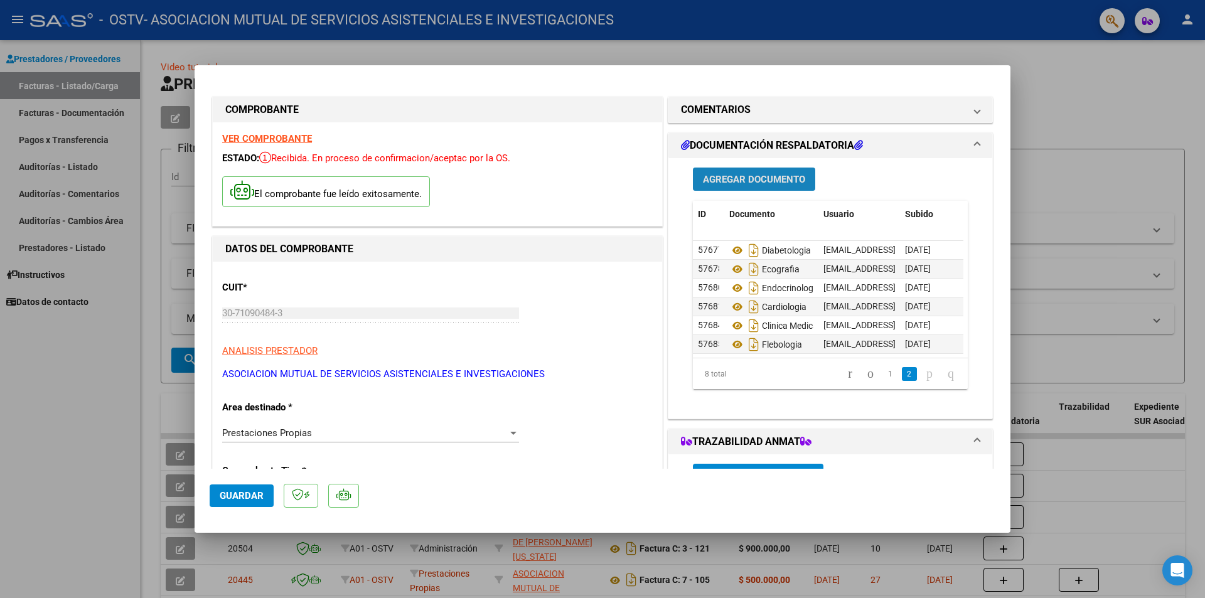
click at [768, 178] on span "Agregar Documento" at bounding box center [754, 179] width 102 height 11
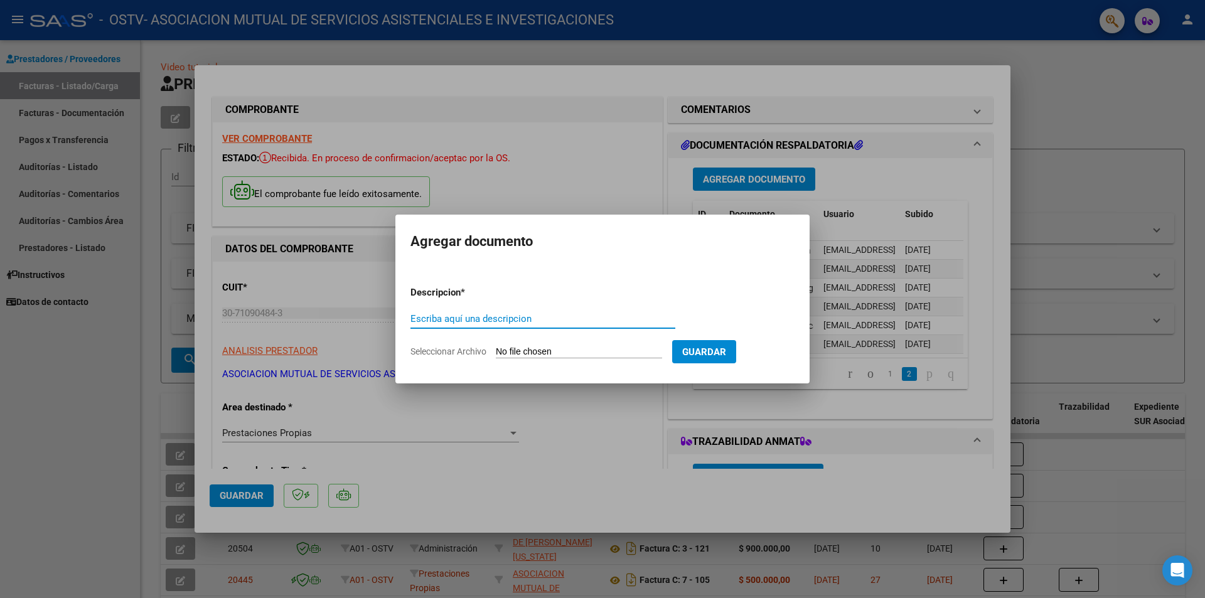
click at [582, 350] on input "Seleccionar Archivo" at bounding box center [579, 352] width 166 height 12
click at [871, 174] on div at bounding box center [602, 299] width 1205 height 598
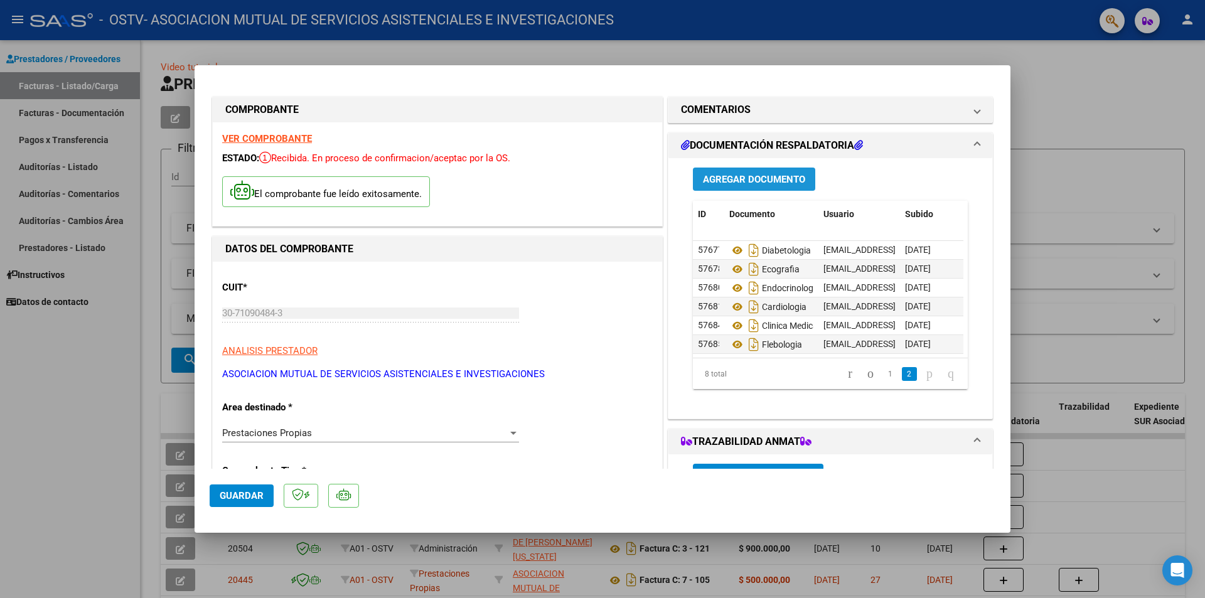
click at [761, 178] on span "Agregar Documento" at bounding box center [754, 179] width 102 height 11
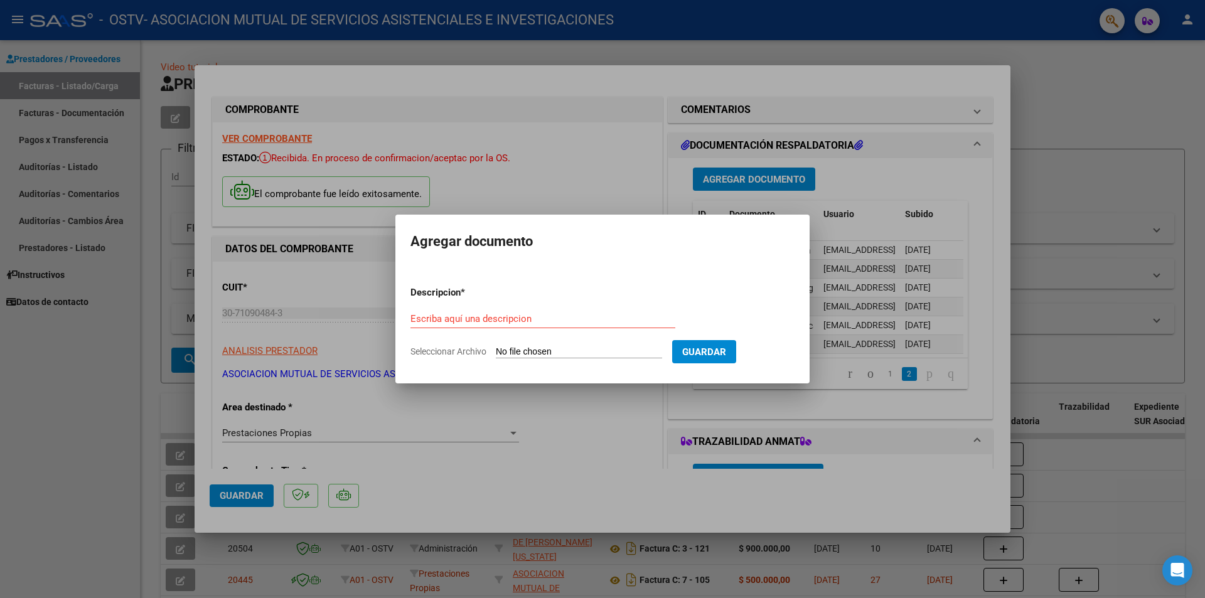
click at [498, 347] on input "Seleccionar Archivo" at bounding box center [579, 352] width 166 height 12
type input "C:\fakepath\[MEDICAL_DATA].pdf"
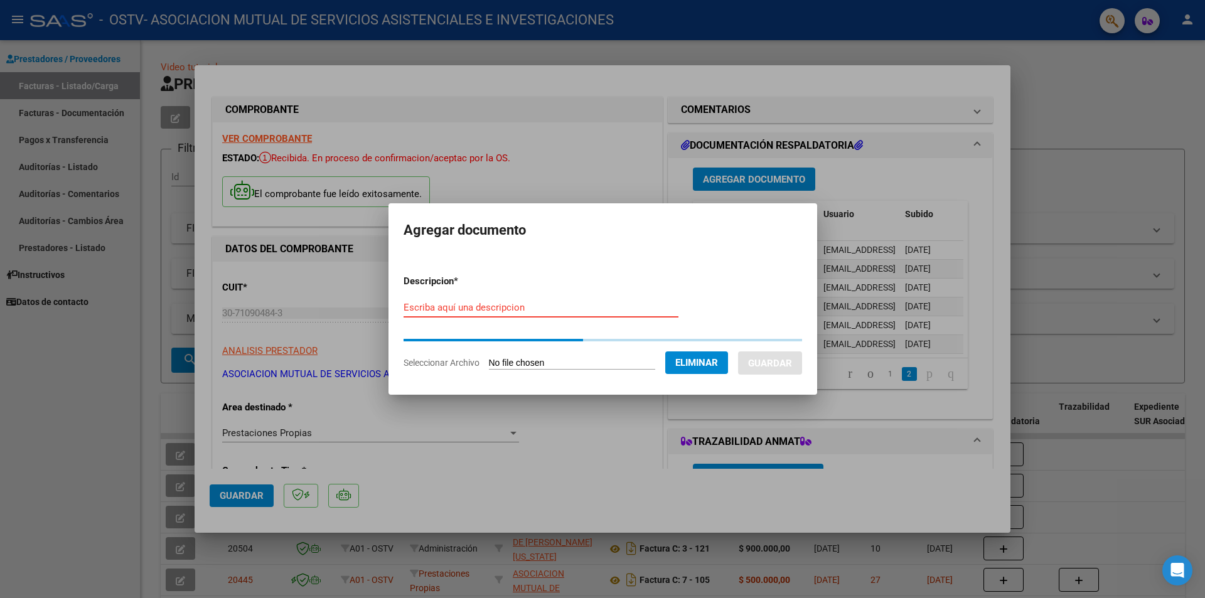
drag, startPoint x: 482, startPoint y: 302, endPoint x: 496, endPoint y: 309, distance: 16.3
click at [482, 303] on input "Escriba aquí una descripcion" at bounding box center [541, 307] width 275 height 11
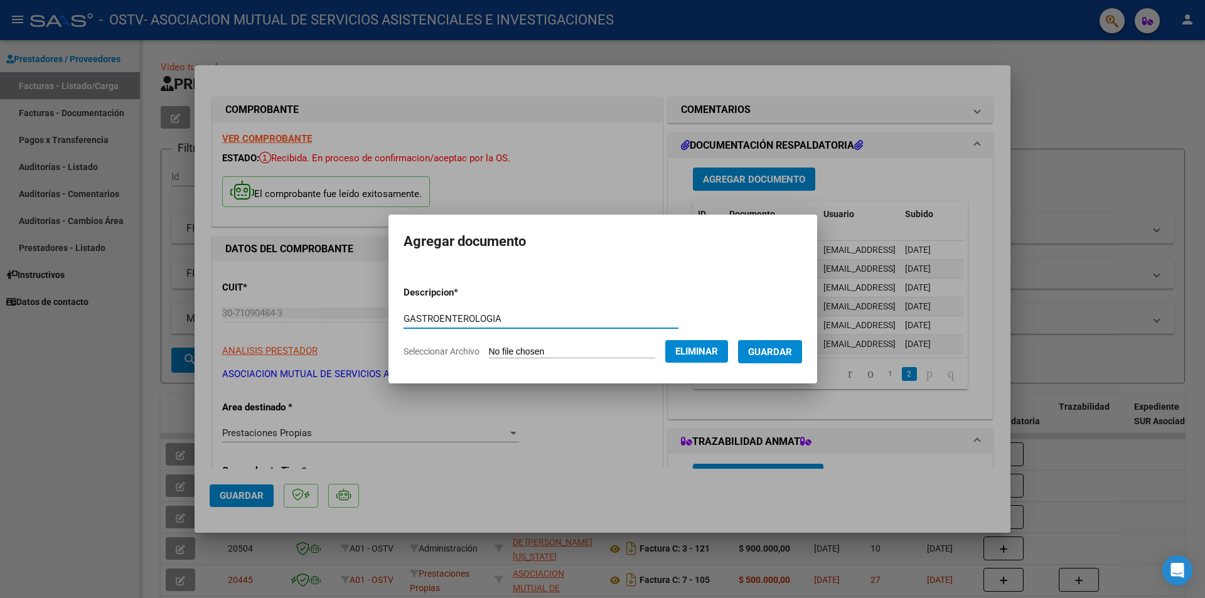
type input "GASTROENTEROLOGIA"
drag, startPoint x: 789, startPoint y: 351, endPoint x: 771, endPoint y: 304, distance: 50.2
click at [789, 352] on span "Guardar" at bounding box center [770, 351] width 44 height 11
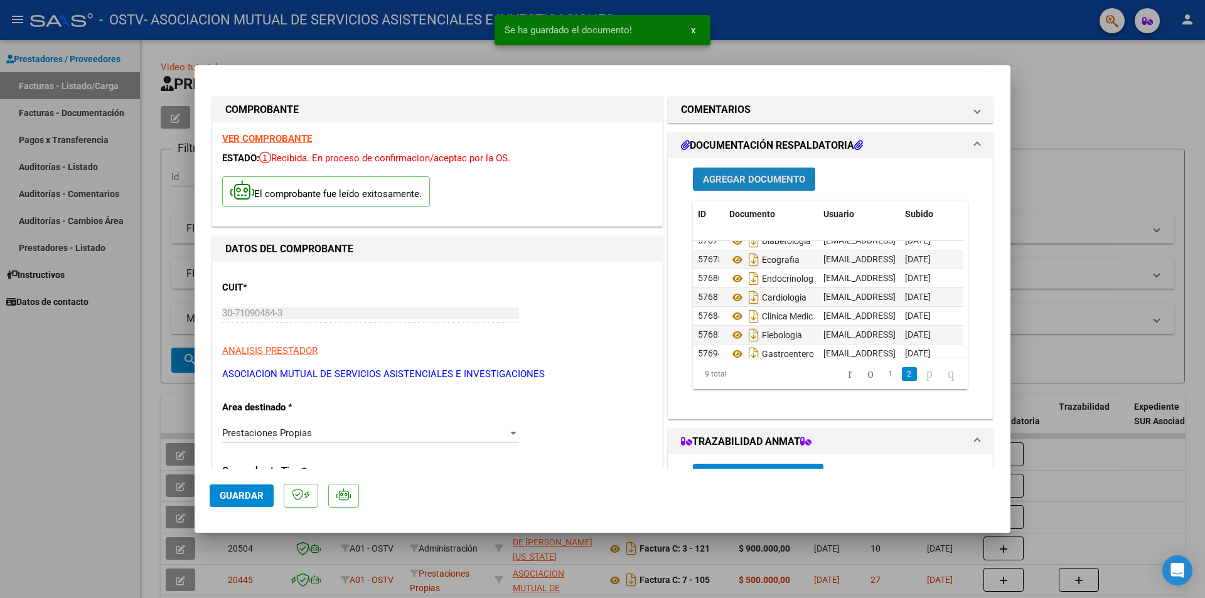
click at [752, 181] on span "Agregar Documento" at bounding box center [754, 179] width 102 height 11
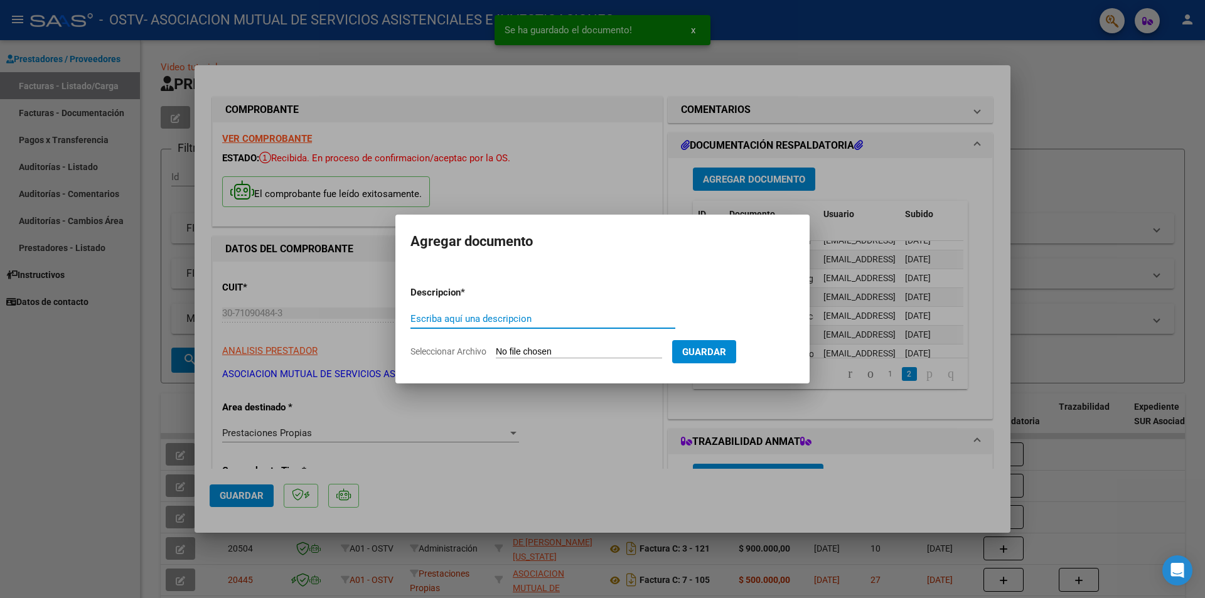
click at [559, 345] on form "Descripcion * Escriba aquí una descripcion Seleccionar Archivo Guardar" at bounding box center [602, 322] width 384 height 92
click at [559, 350] on input "Seleccionar Archivo" at bounding box center [579, 352] width 166 height 12
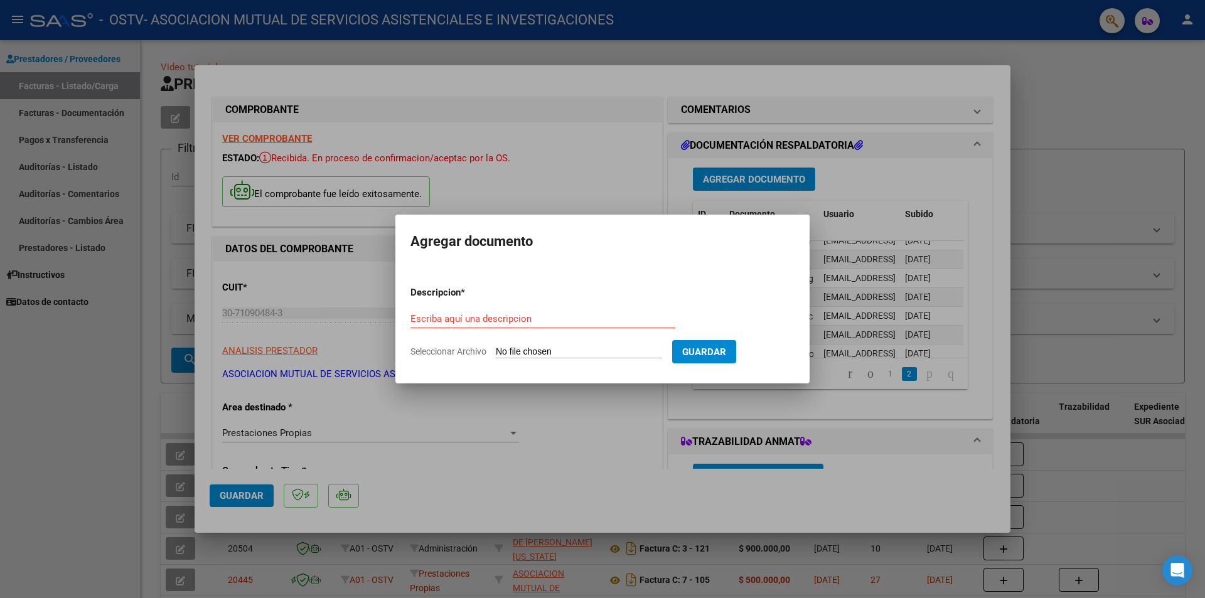
type input "C:\fakepath\neurologia.pdf"
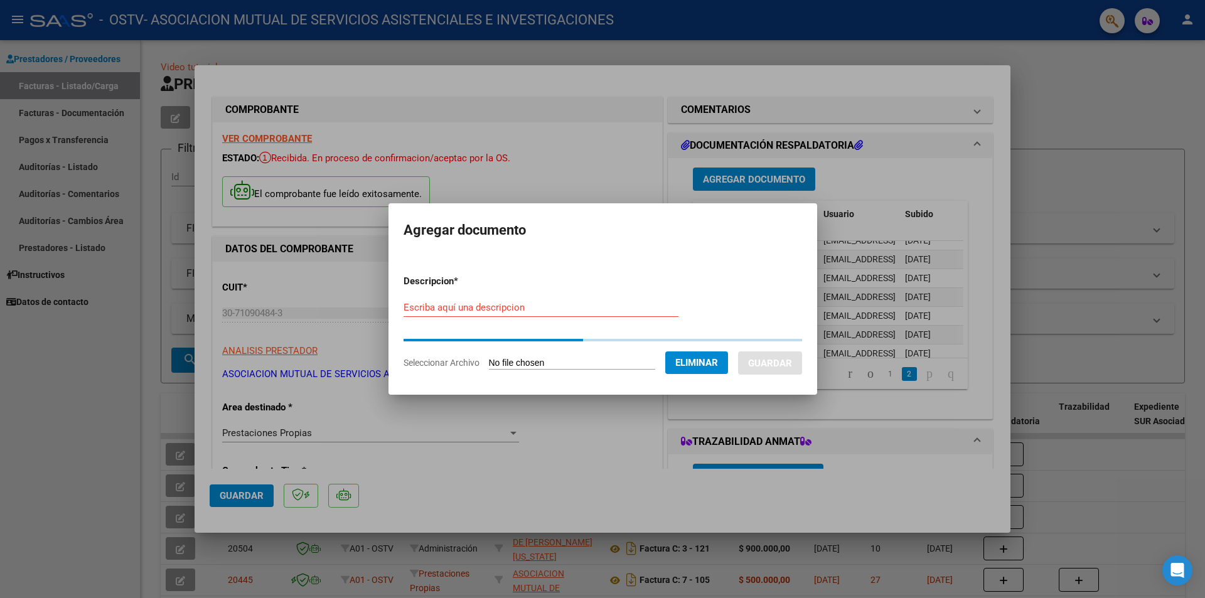
click at [480, 311] on input "Escriba aquí una descripcion" at bounding box center [541, 307] width 275 height 11
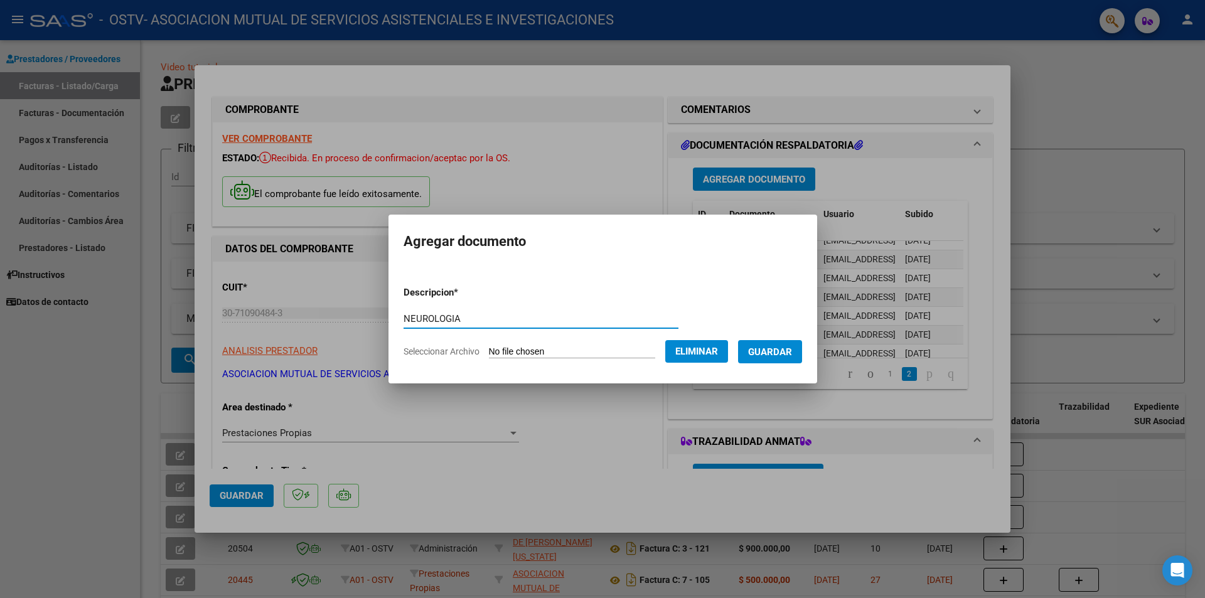
type input "NEUROLOGIA"
click at [772, 356] on span "Guardar" at bounding box center [770, 351] width 44 height 11
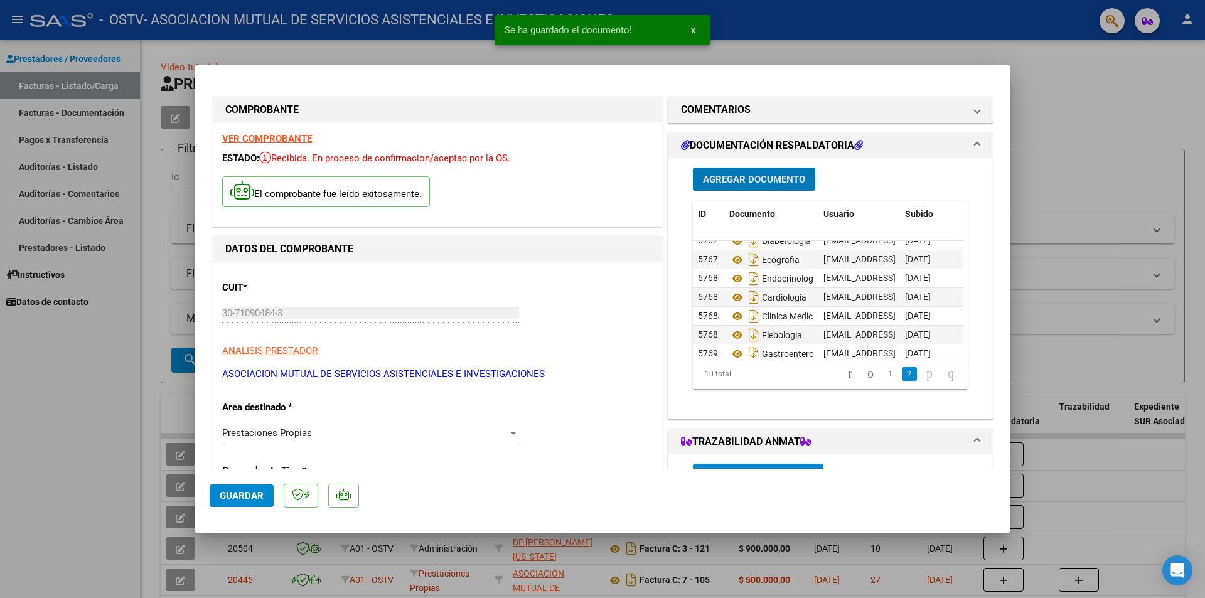
click at [732, 179] on span "Agregar Documento" at bounding box center [754, 179] width 102 height 11
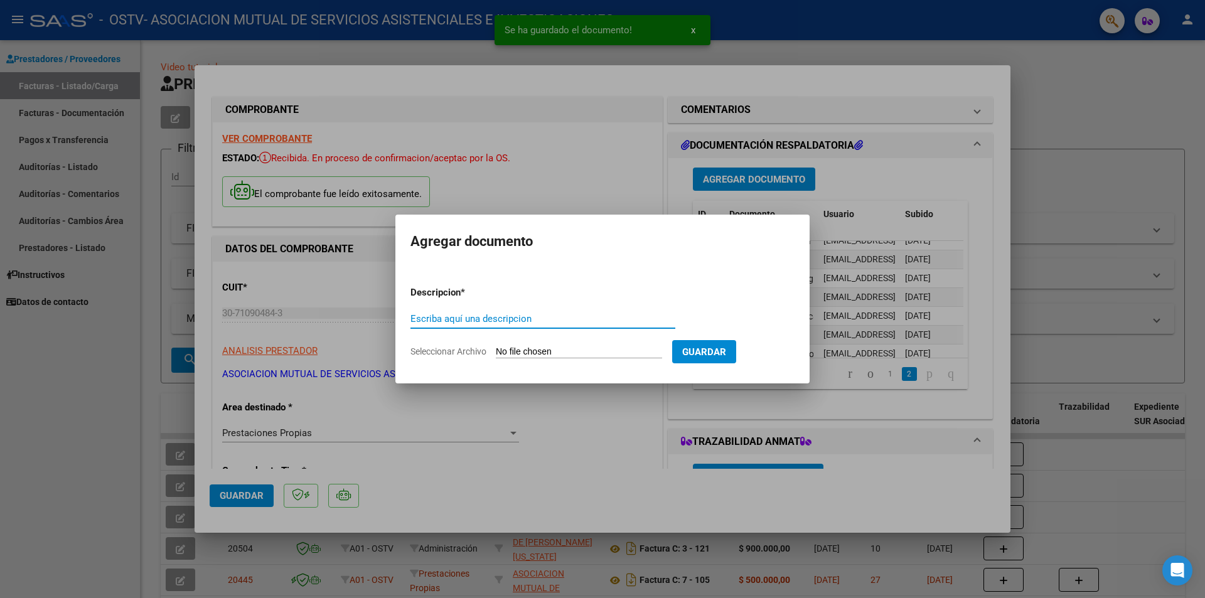
click at [511, 350] on input "Seleccionar Archivo" at bounding box center [579, 352] width 166 height 12
type input "C:\fakepath\nutricion.pdf"
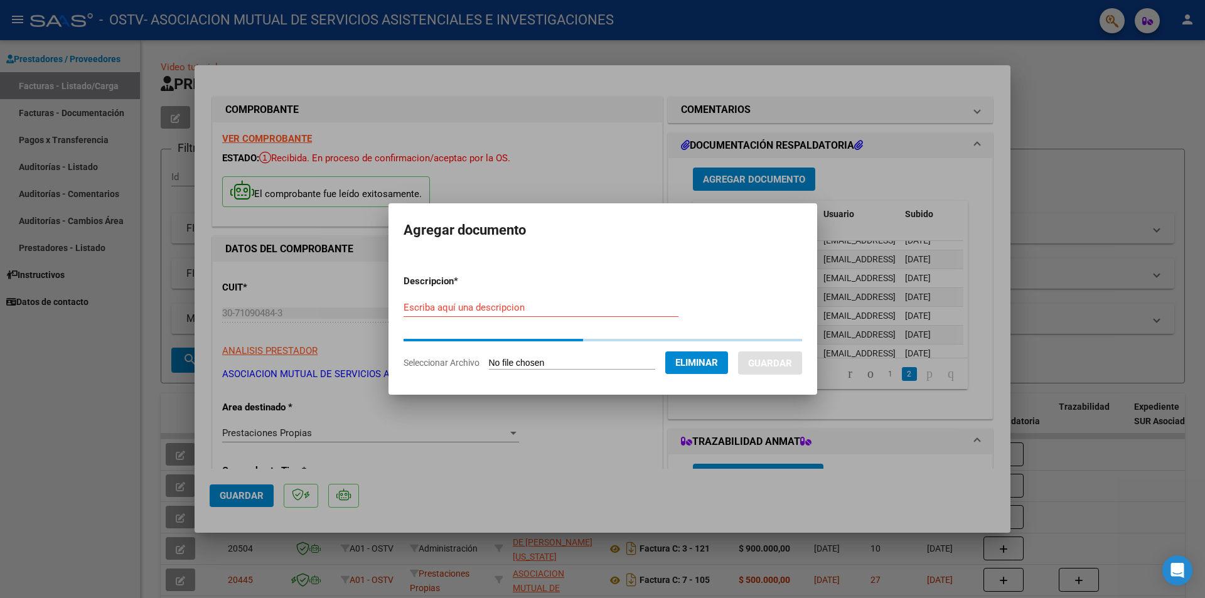
click at [513, 308] on input "Escriba aquí una descripcion" at bounding box center [541, 307] width 275 height 11
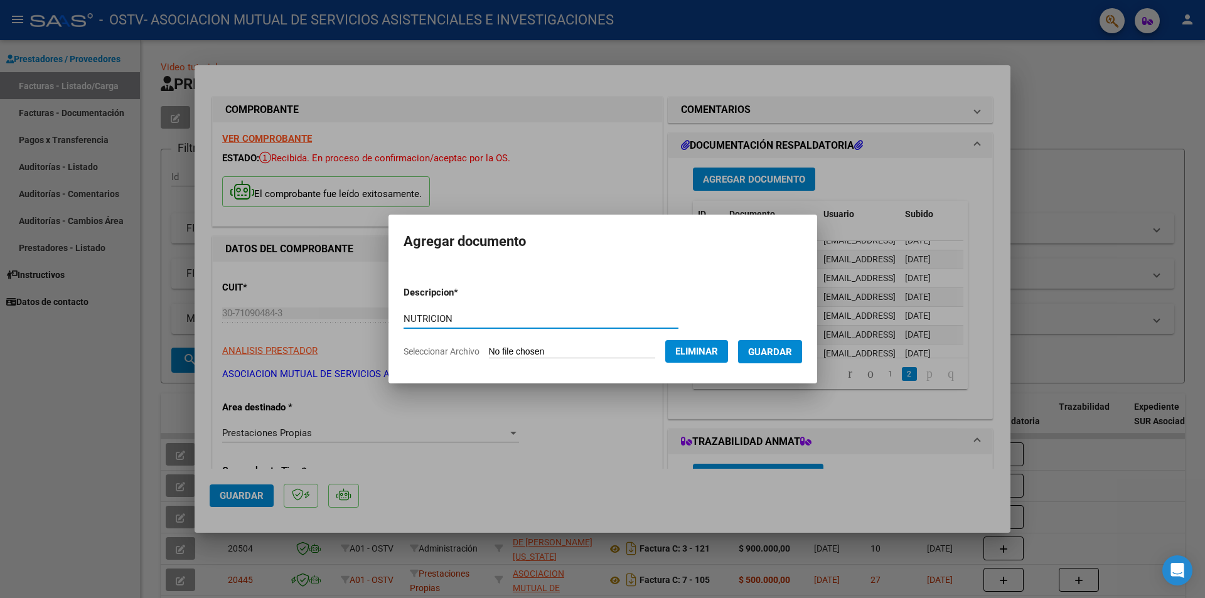
type input "NUTRICION"
click at [786, 347] on span "Guardar" at bounding box center [770, 351] width 44 height 11
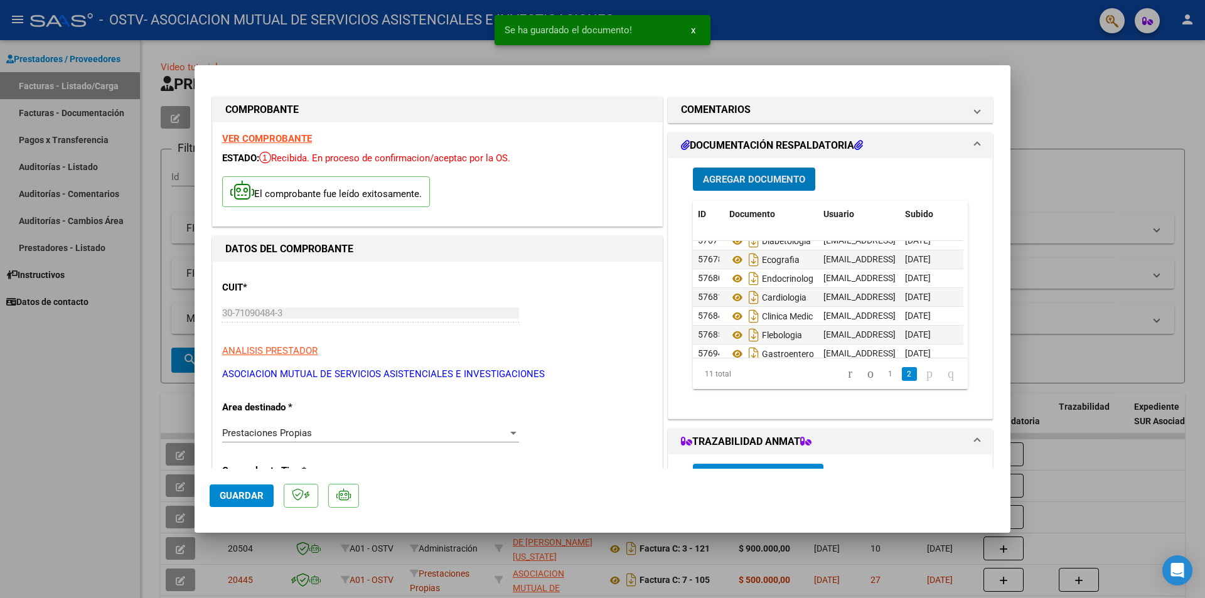
click at [753, 175] on span "Agregar Documento" at bounding box center [754, 179] width 102 height 11
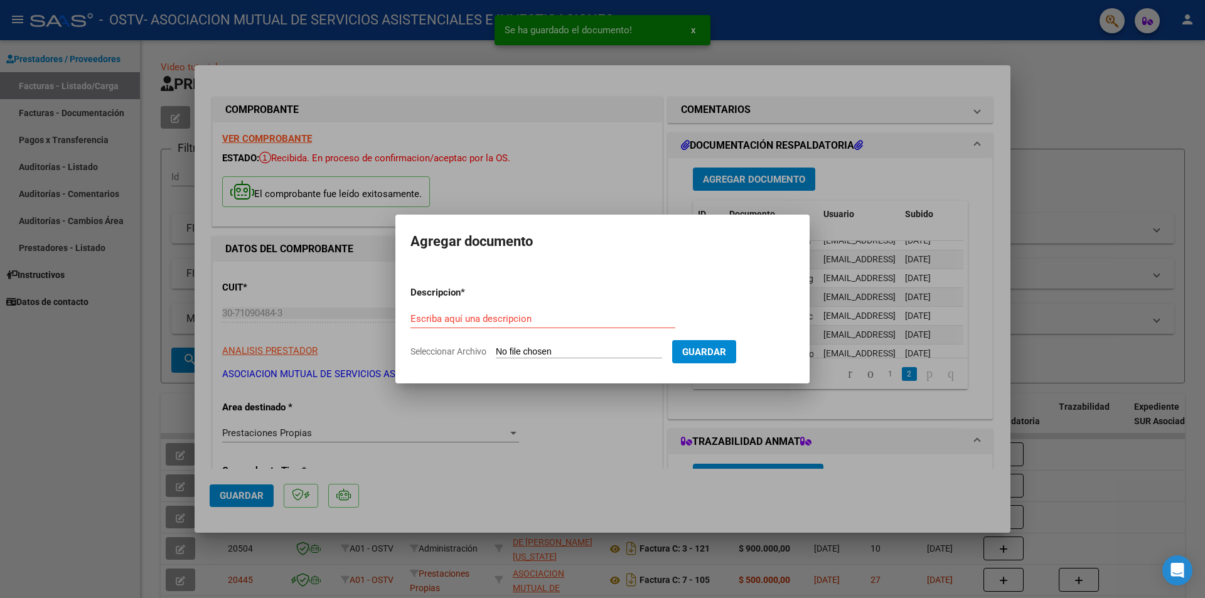
click at [548, 350] on input "Seleccionar Archivo" at bounding box center [579, 352] width 166 height 12
type input "C:\fakepath\odonto . [PERSON_NAME].pdf"
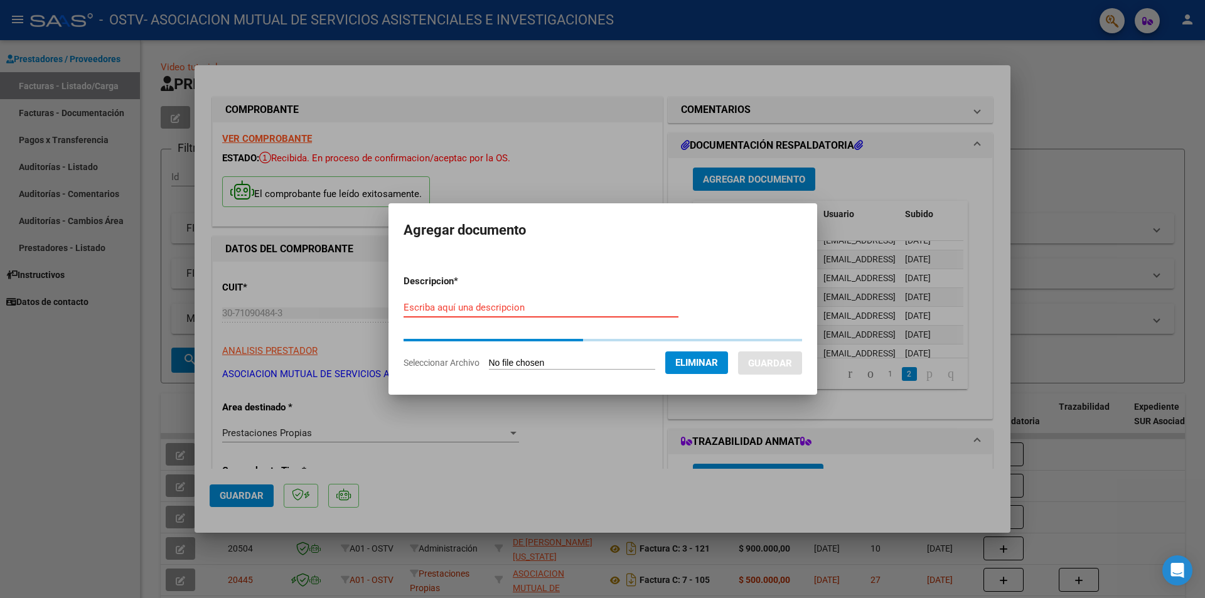
click at [509, 312] on input "Escriba aquí una descripcion" at bounding box center [541, 307] width 275 height 11
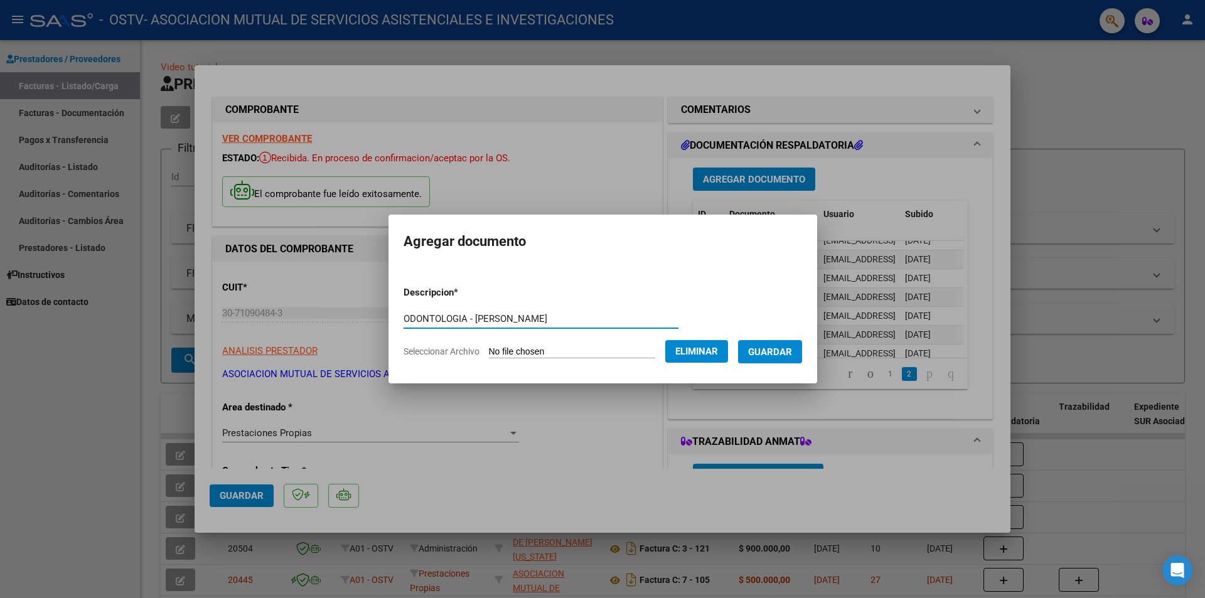
type input "ODONTOLOGIA - [PERSON_NAME]"
click at [792, 347] on span "Guardar" at bounding box center [770, 351] width 44 height 11
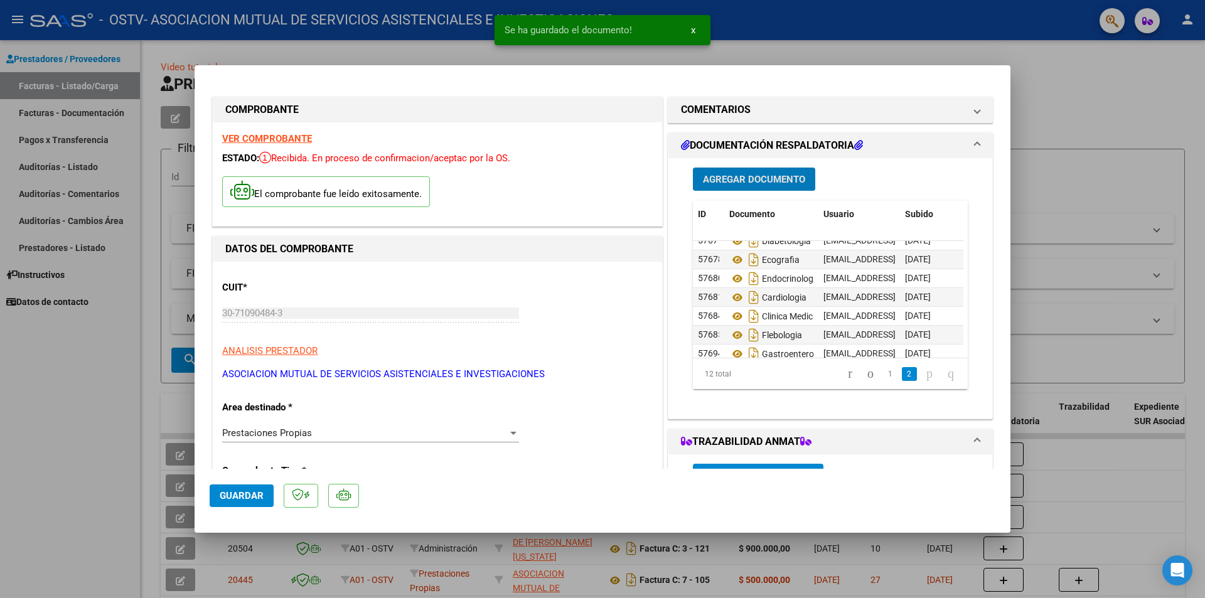
click at [734, 178] on span "Agregar Documento" at bounding box center [754, 179] width 102 height 11
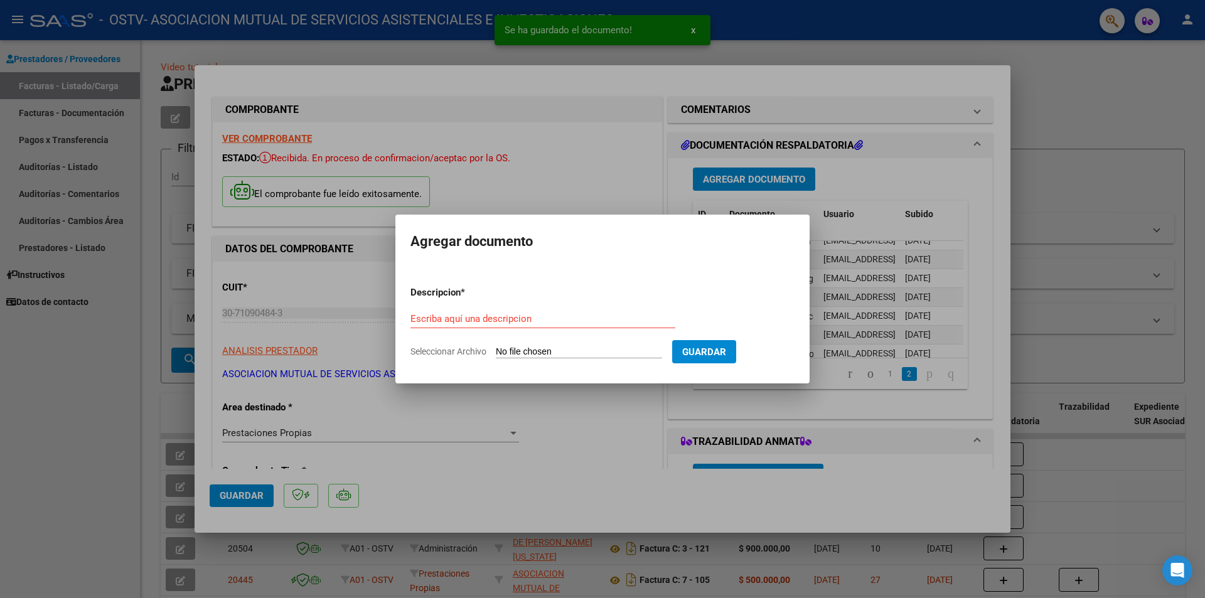
click at [562, 355] on input "Seleccionar Archivo" at bounding box center [579, 352] width 166 height 12
type input "C:\fakepath\Odontologia.pdf"
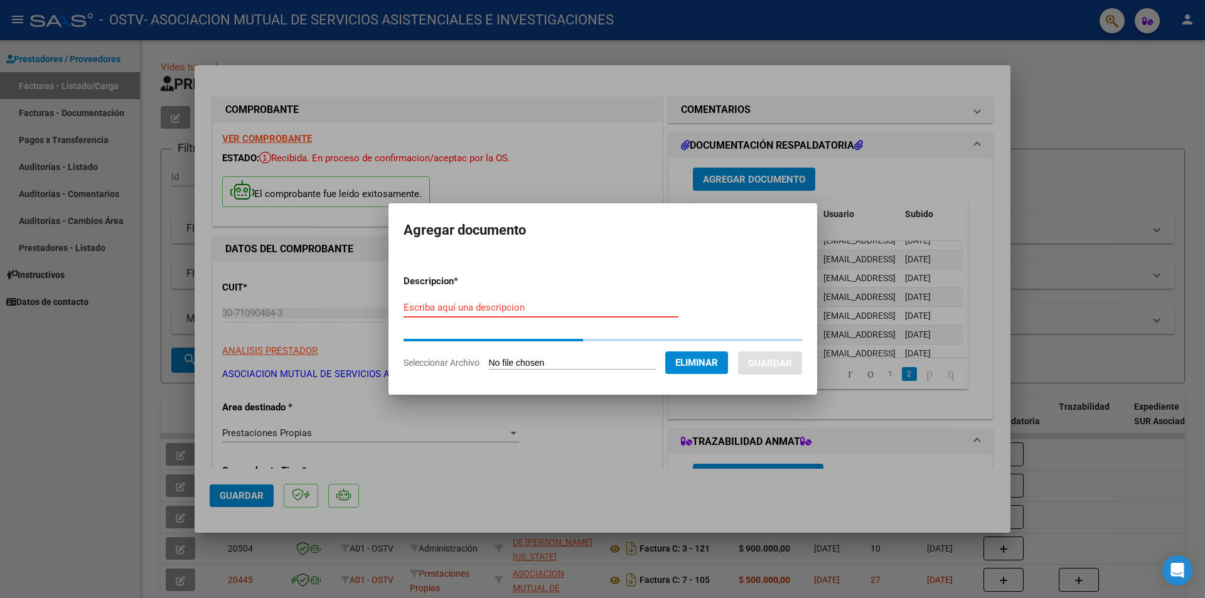
click at [517, 311] on input "Escriba aquí una descripcion" at bounding box center [541, 307] width 275 height 11
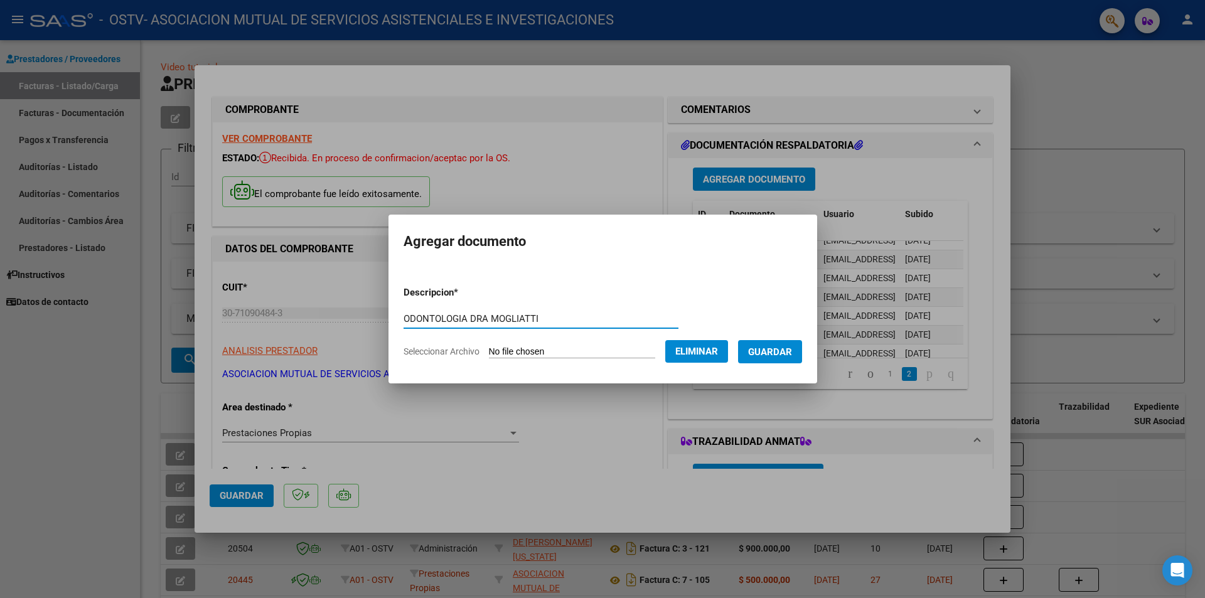
type input "ODONTOLOGIA DRA MOGLIATTI"
click at [776, 349] on span "Guardar" at bounding box center [770, 351] width 44 height 11
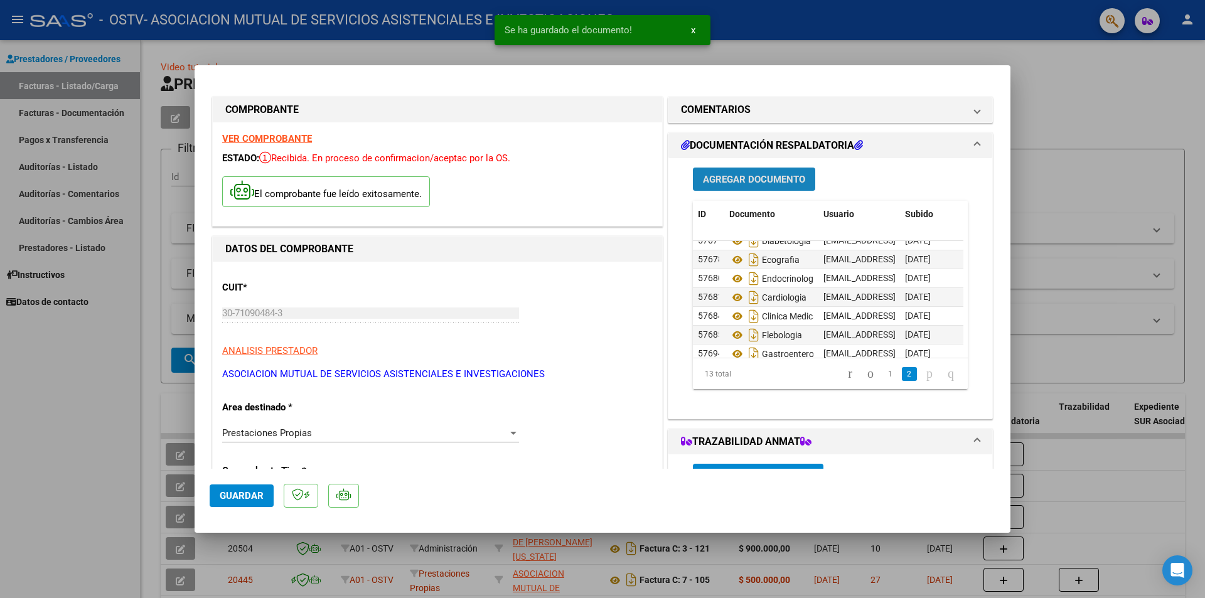
click at [736, 181] on span "Agregar Documento" at bounding box center [754, 179] width 102 height 11
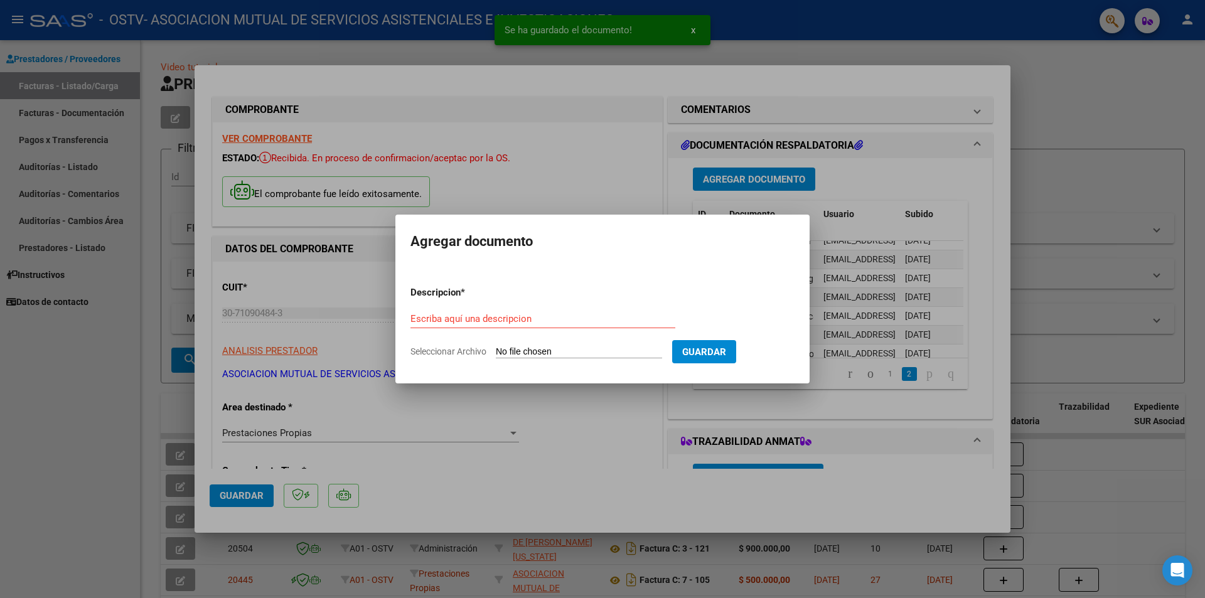
click at [590, 353] on input "Seleccionar Archivo" at bounding box center [579, 352] width 166 height 12
type input "C:\fakepath\oftalmologia.pdf"
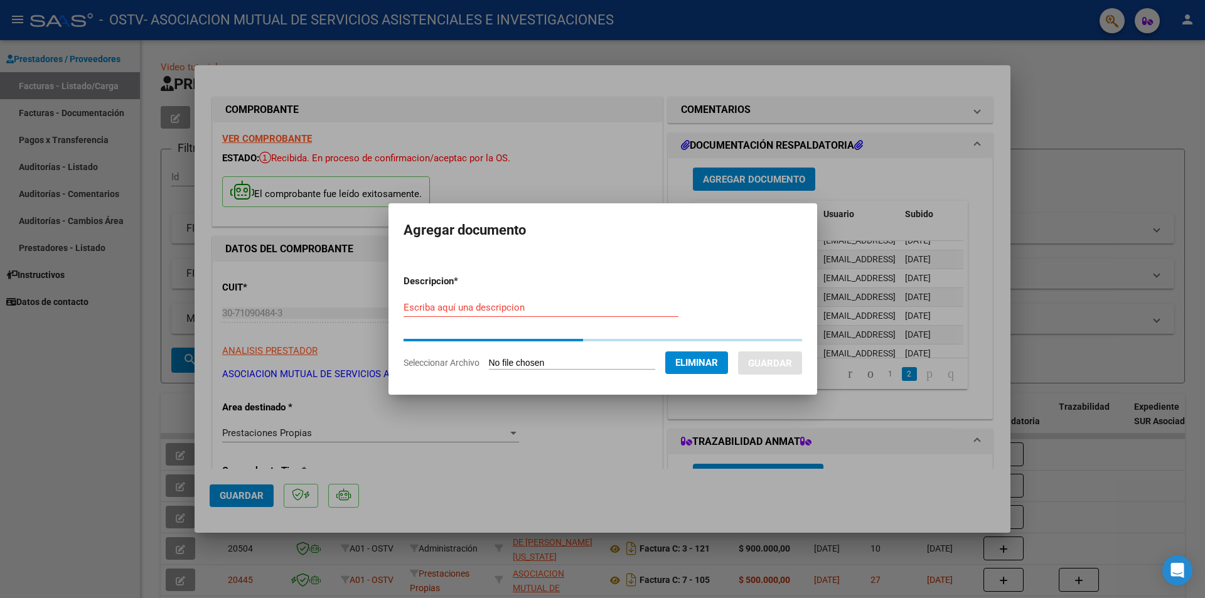
click at [446, 314] on div "Escriba aquí una descripcion" at bounding box center [541, 307] width 275 height 19
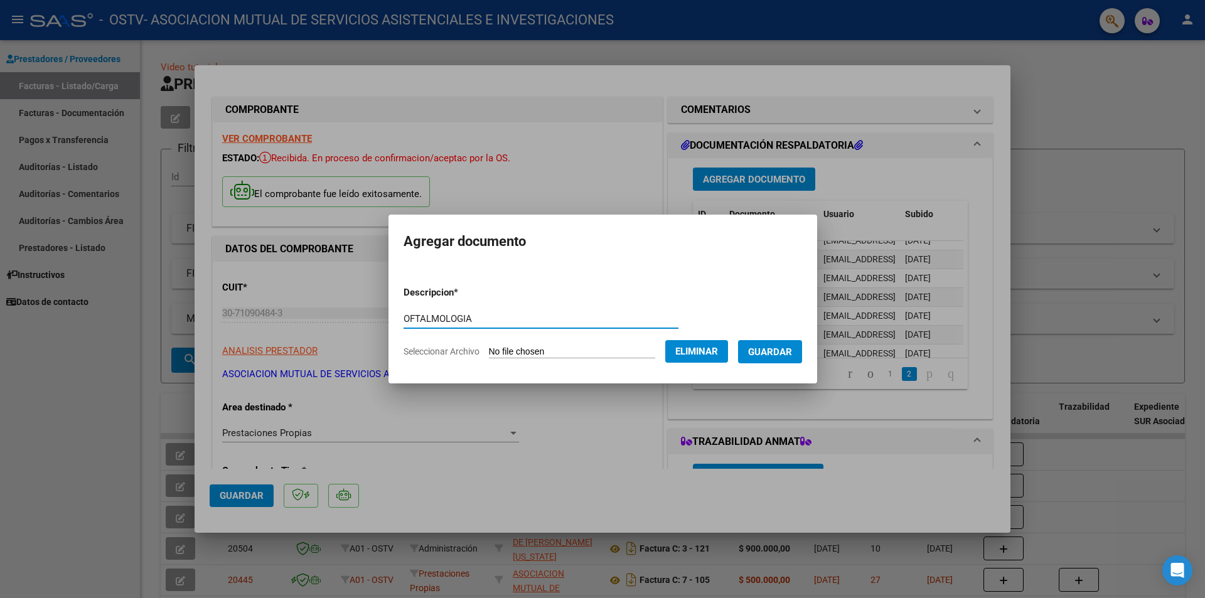
type input "OFTALMOLOGIA"
click at [782, 351] on span "Guardar" at bounding box center [770, 351] width 44 height 11
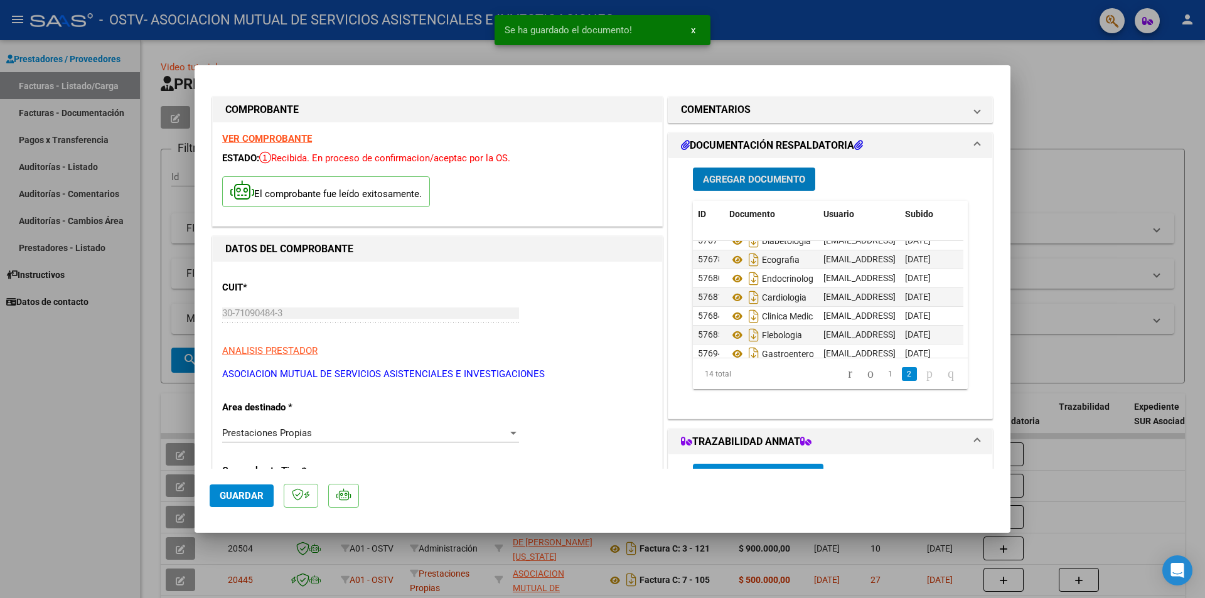
click at [764, 180] on span "Agregar Documento" at bounding box center [754, 179] width 102 height 11
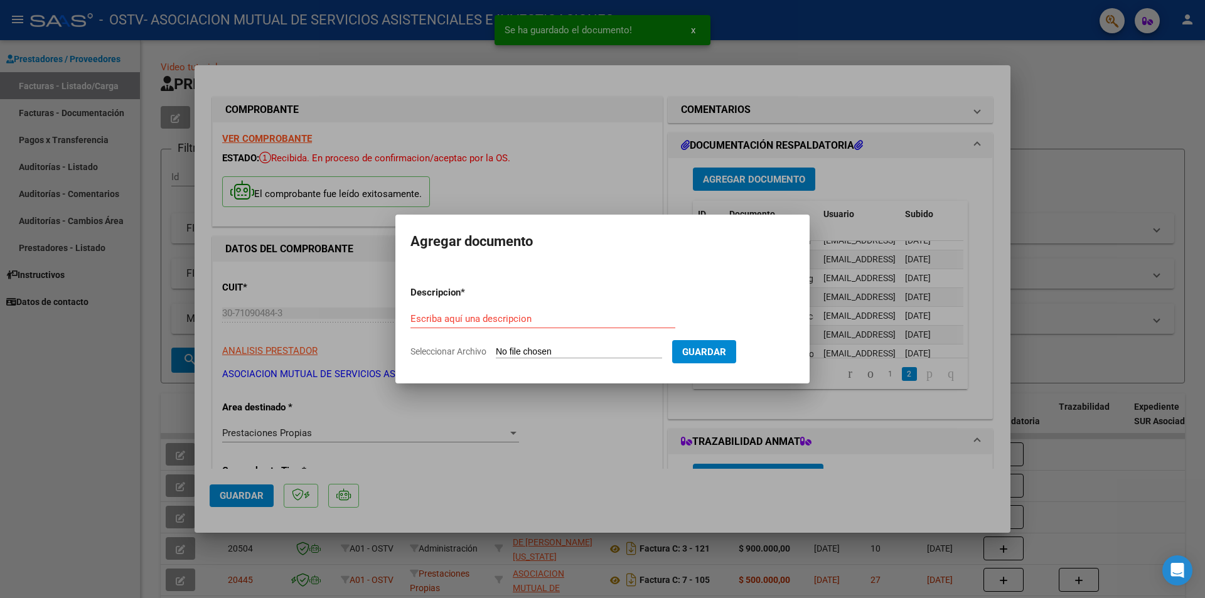
click at [615, 349] on input "Seleccionar Archivo" at bounding box center [579, 352] width 166 height 12
type input "C:\fakepath\traumatologia.pdf"
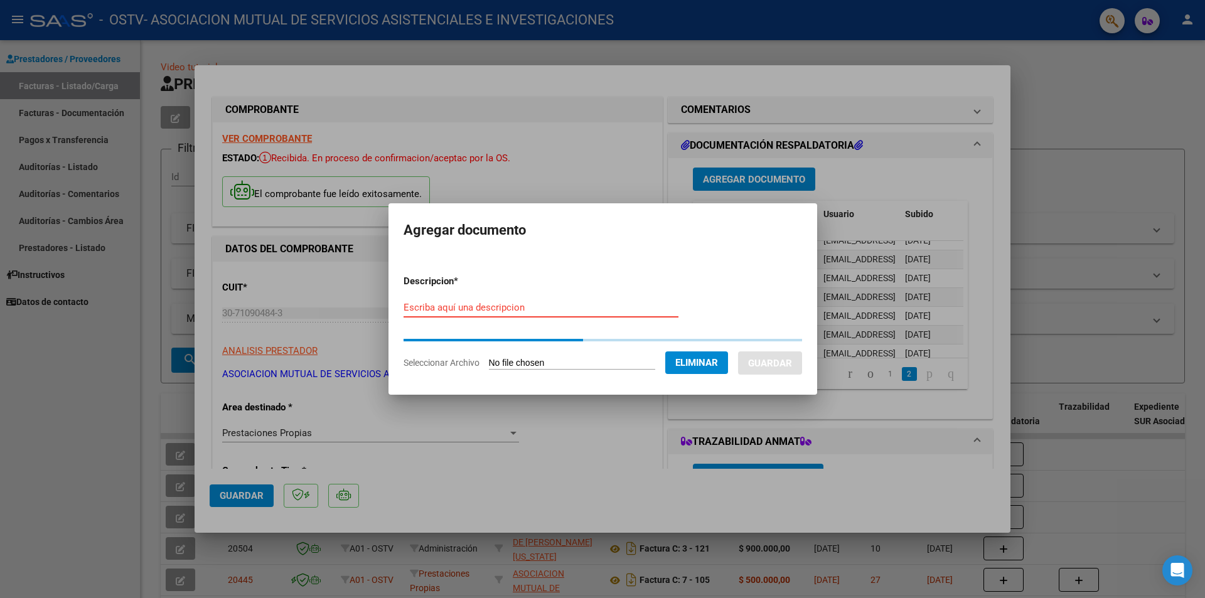
drag, startPoint x: 498, startPoint y: 304, endPoint x: 494, endPoint y: 311, distance: 8.2
click at [495, 309] on input "Escriba aquí una descripcion" at bounding box center [541, 307] width 275 height 11
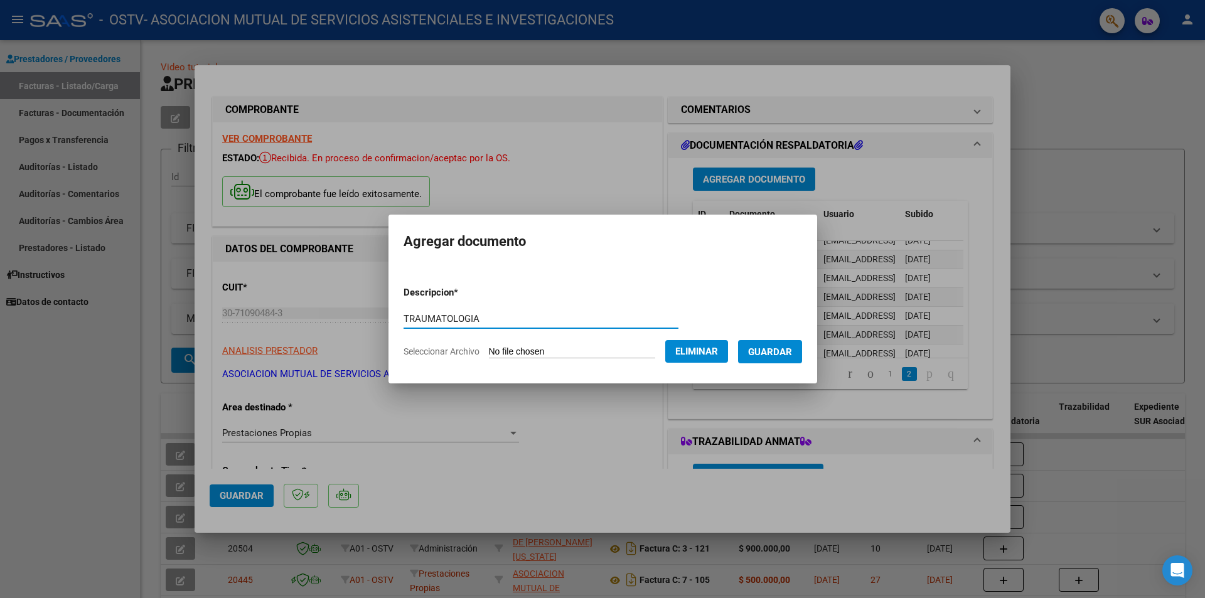
type input "TRAUMATOLOGIA"
click at [792, 357] on span "Guardar" at bounding box center [770, 351] width 44 height 11
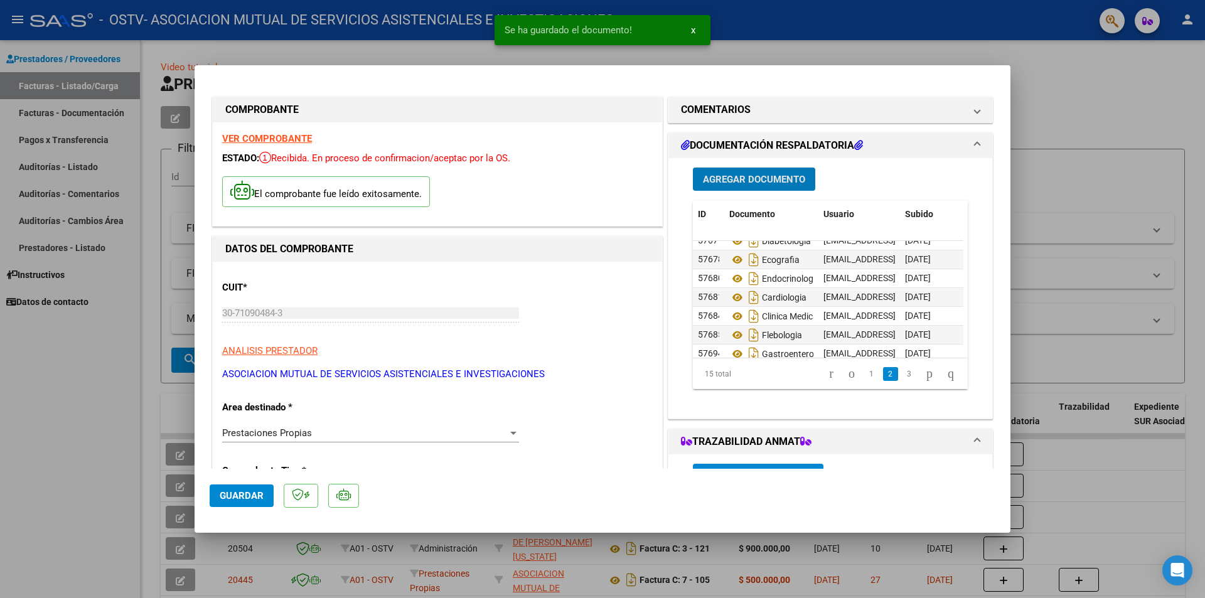
click at [738, 173] on span "Agregar Documento" at bounding box center [754, 178] width 102 height 11
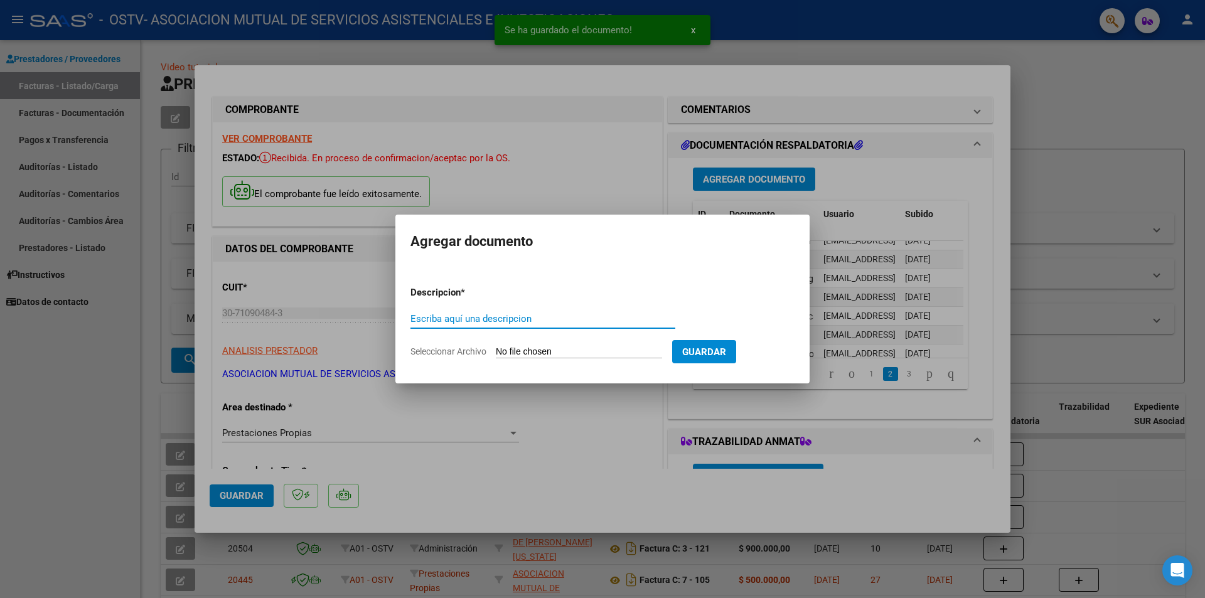
click at [533, 351] on input "Seleccionar Archivo" at bounding box center [579, 352] width 166 height 12
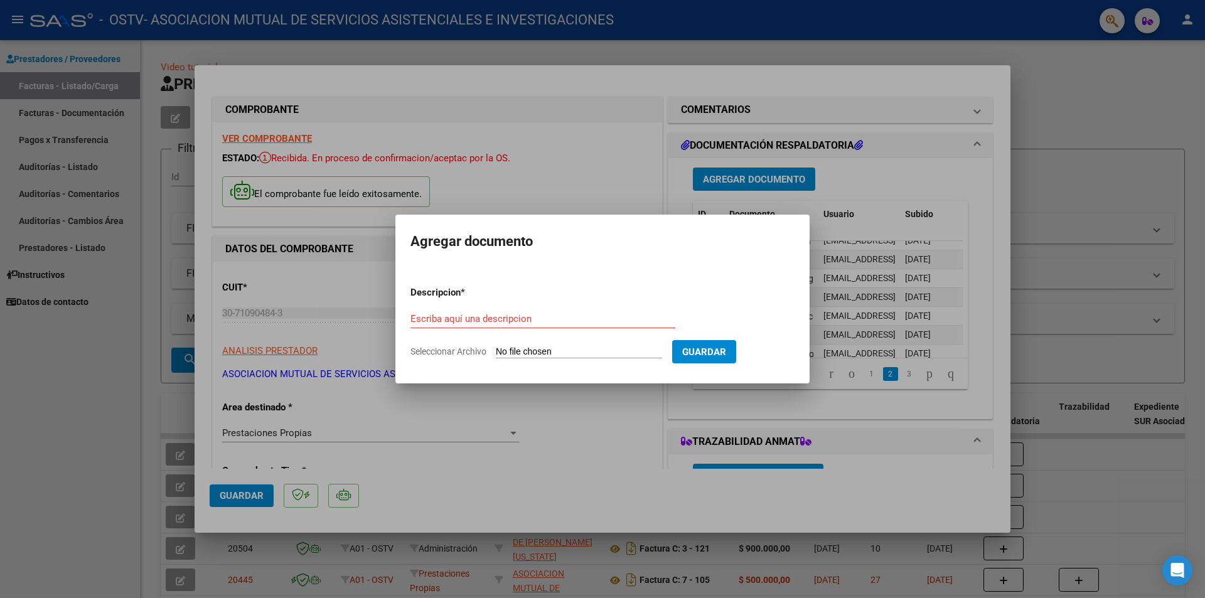
type input "C:\fakepath\urologia.pdf"
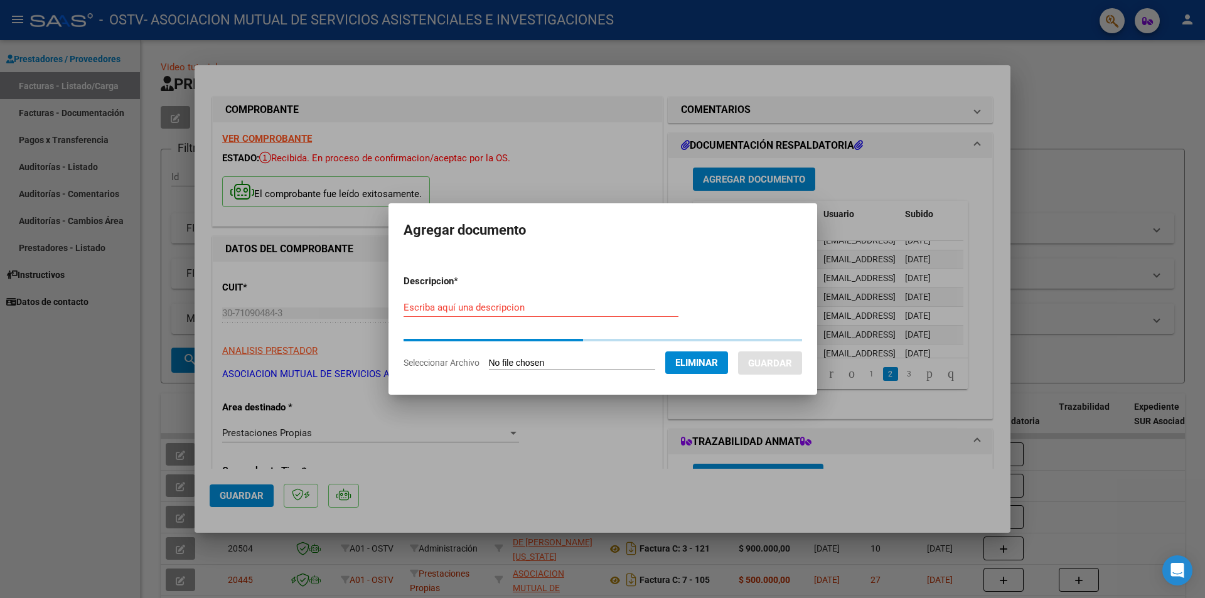
click at [527, 308] on input "Escriba aquí una descripcion" at bounding box center [541, 307] width 275 height 11
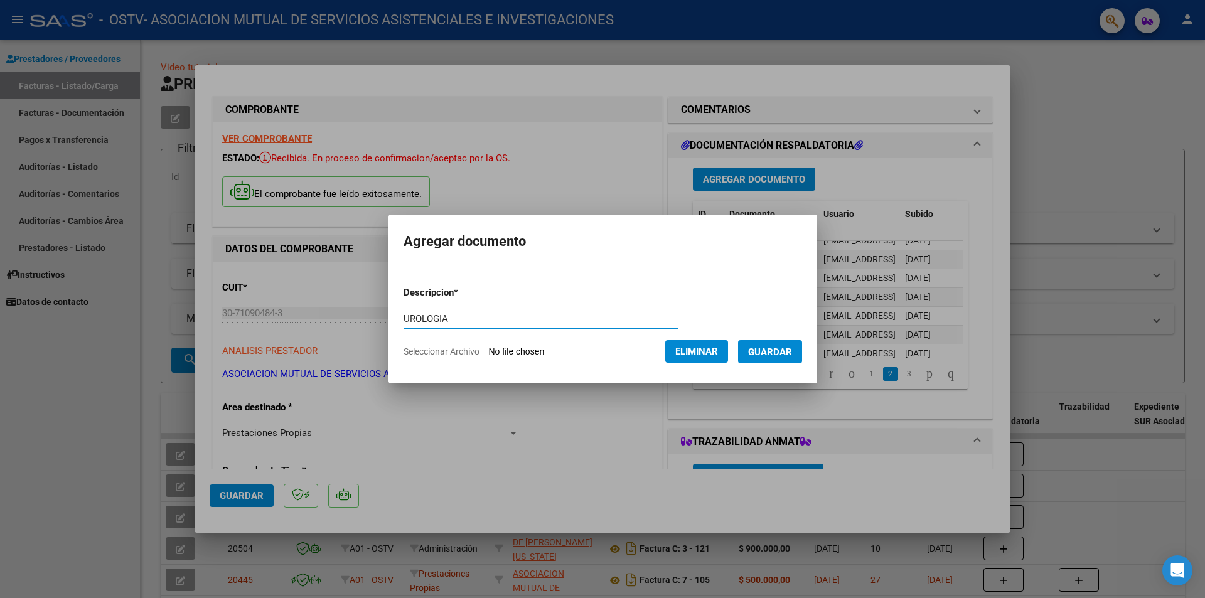
type input "UROLOGIA"
click at [792, 351] on span "Guardar" at bounding box center [770, 351] width 44 height 11
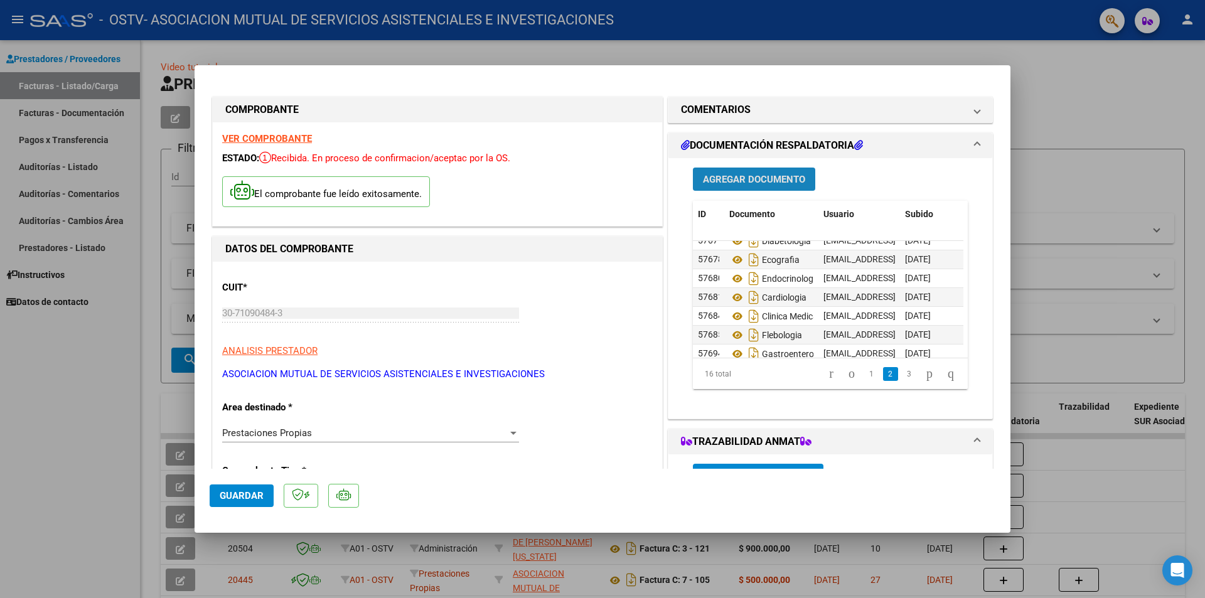
click at [742, 171] on button "Agregar Documento" at bounding box center [754, 179] width 122 height 23
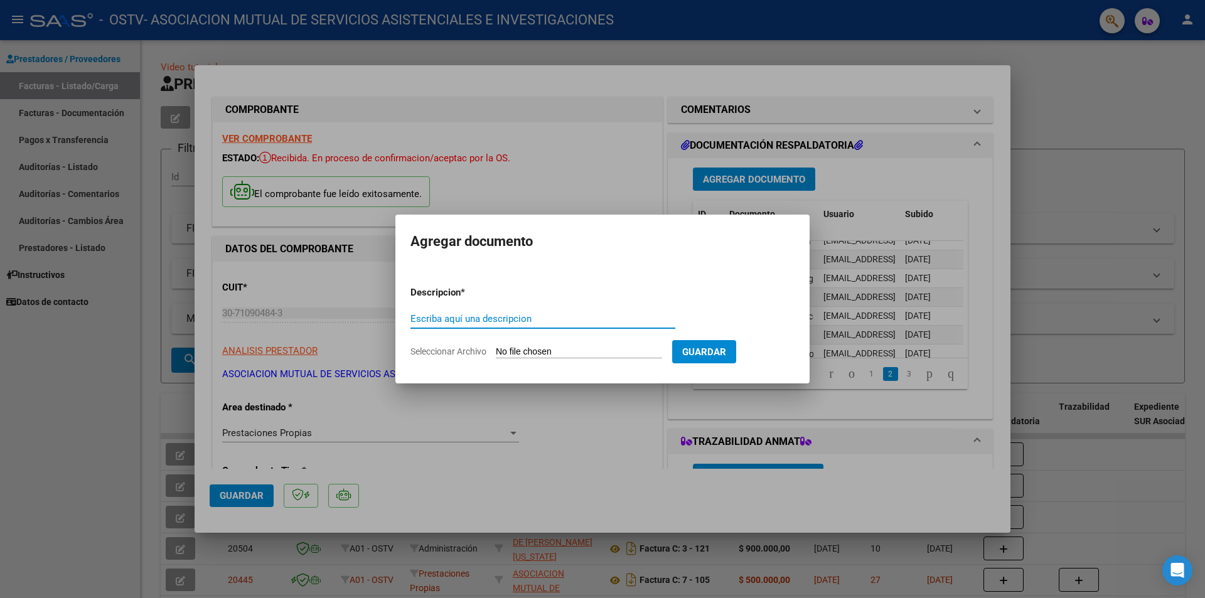
click at [562, 319] on input "Escriba aquí una descripcion" at bounding box center [542, 318] width 265 height 11
type input "VALIDACION DE ATENCIONES MEDICAS"
click at [562, 353] on input "Seleccionar Archivo" at bounding box center [579, 352] width 166 height 12
type input "C:\fakepath\Atenciones_prestadores_ostv_20250811105031.xlsx"
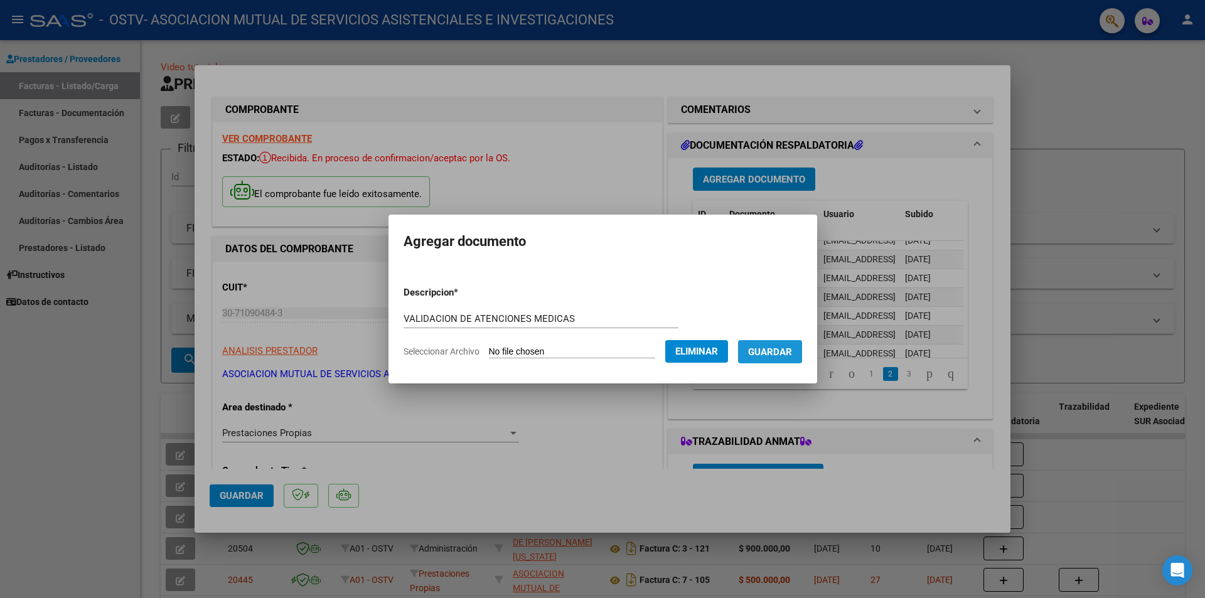
click at [773, 358] on button "Guardar" at bounding box center [770, 351] width 64 height 23
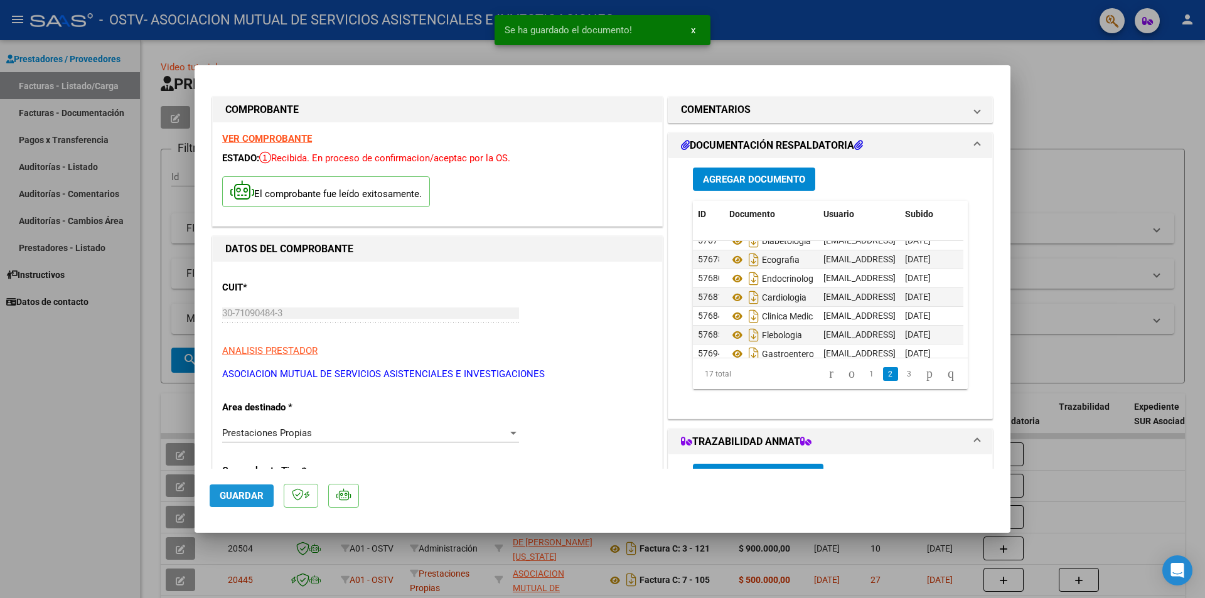
click at [250, 496] on span "Guardar" at bounding box center [242, 495] width 44 height 11
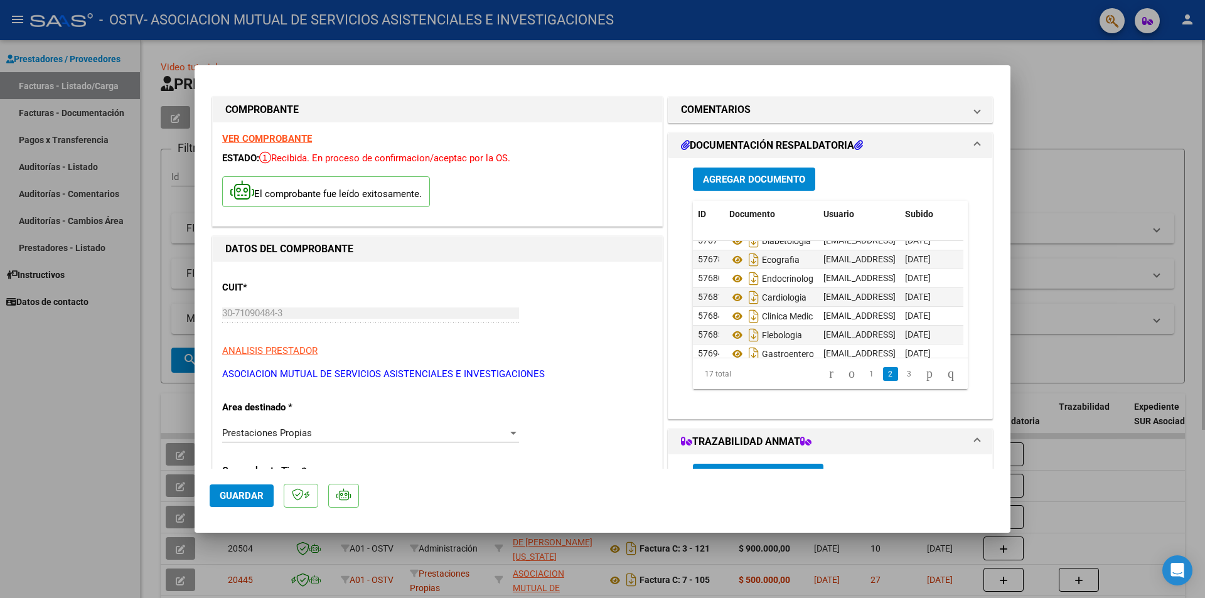
drag, startPoint x: 1056, startPoint y: 104, endPoint x: 1040, endPoint y: 124, distance: 26.4
click at [1054, 105] on div at bounding box center [602, 299] width 1205 height 598
